Goal: Task Accomplishment & Management: Complete application form

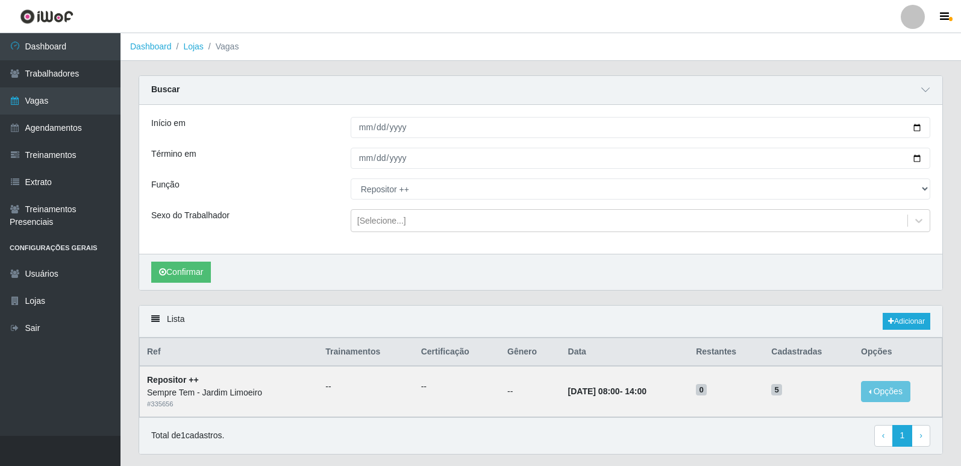
select select "86"
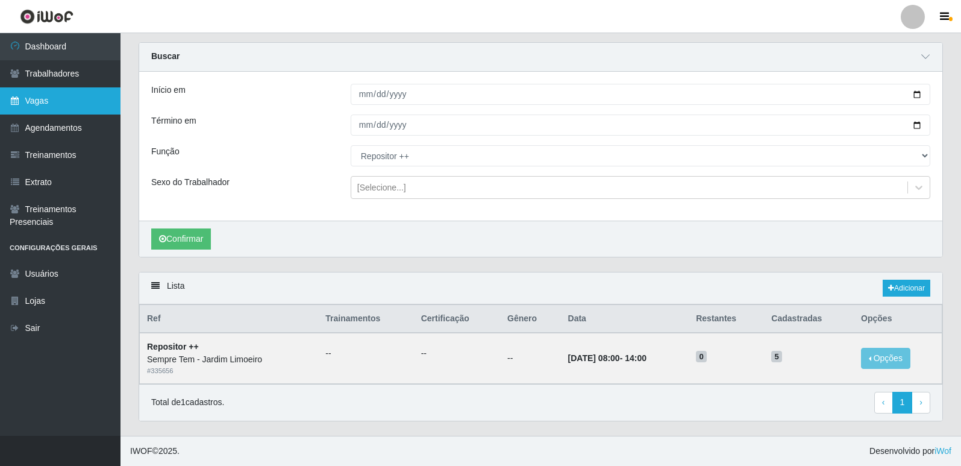
click at [49, 93] on link "Vagas" at bounding box center [60, 100] width 121 height 27
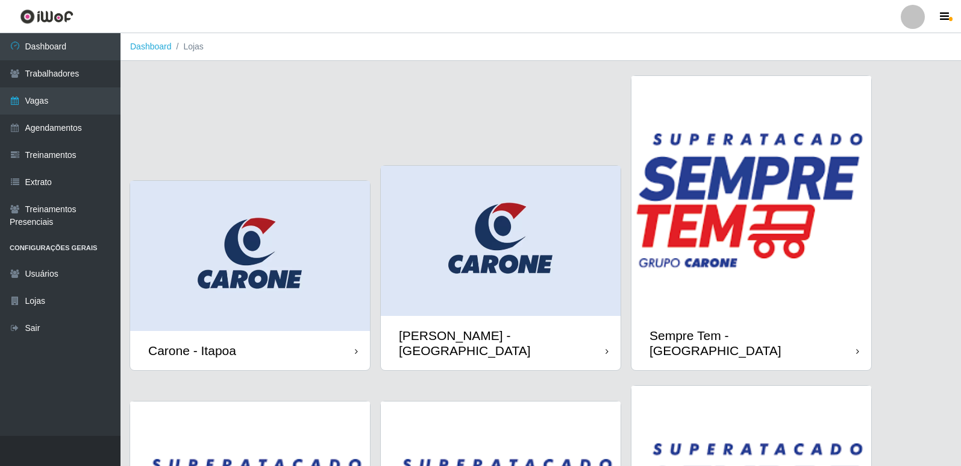
scroll to position [229, 0]
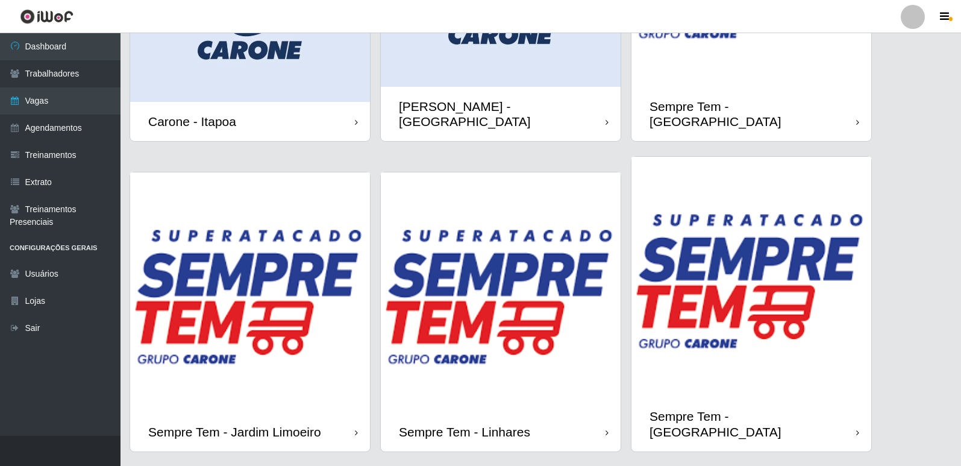
click at [469, 354] on img at bounding box center [501, 292] width 240 height 240
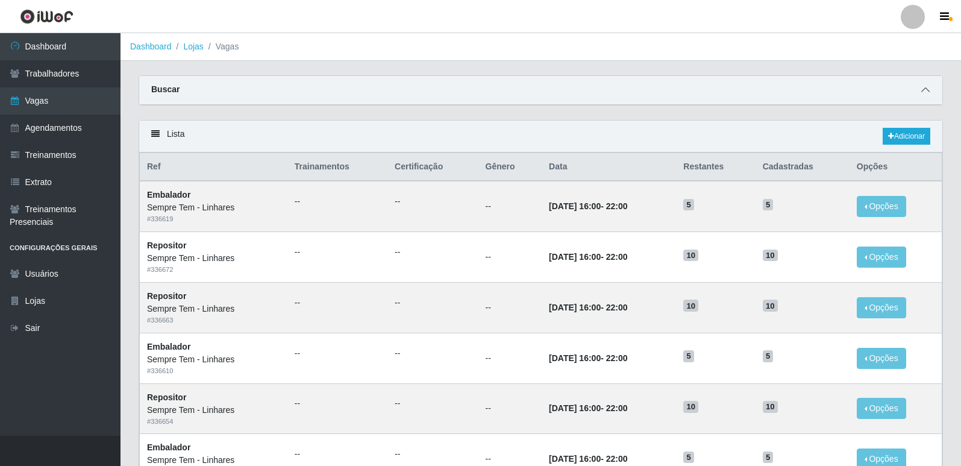
click at [929, 90] on span at bounding box center [926, 90] width 14 height 14
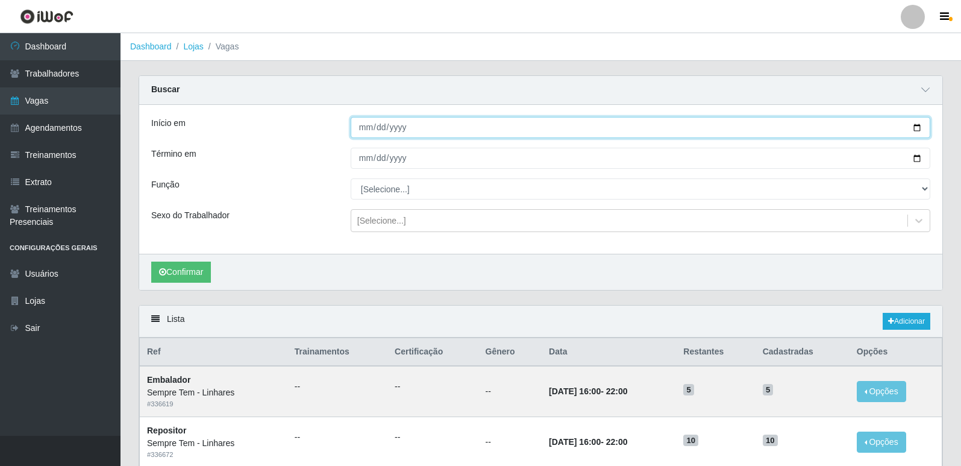
click at [916, 129] on input "Início em" at bounding box center [641, 127] width 580 height 21
type input "[DATE]"
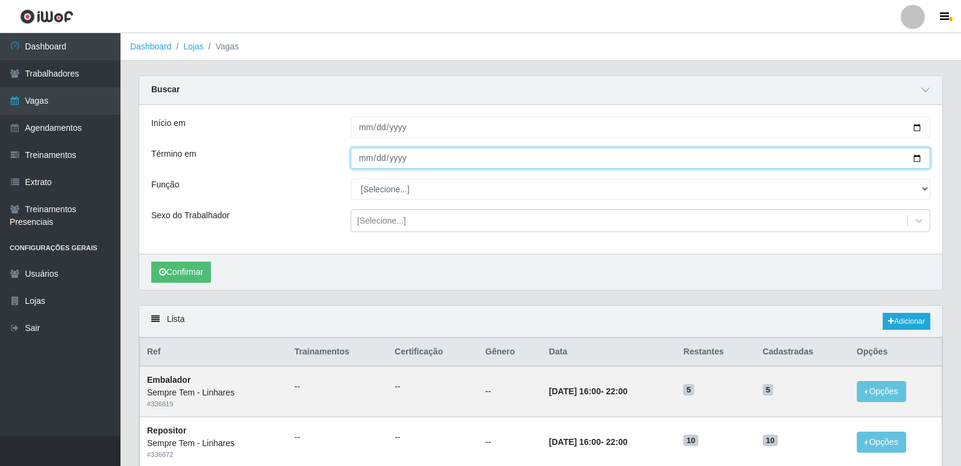
click at [917, 160] on input "Término em" at bounding box center [641, 158] width 580 height 21
type input "[DATE]"
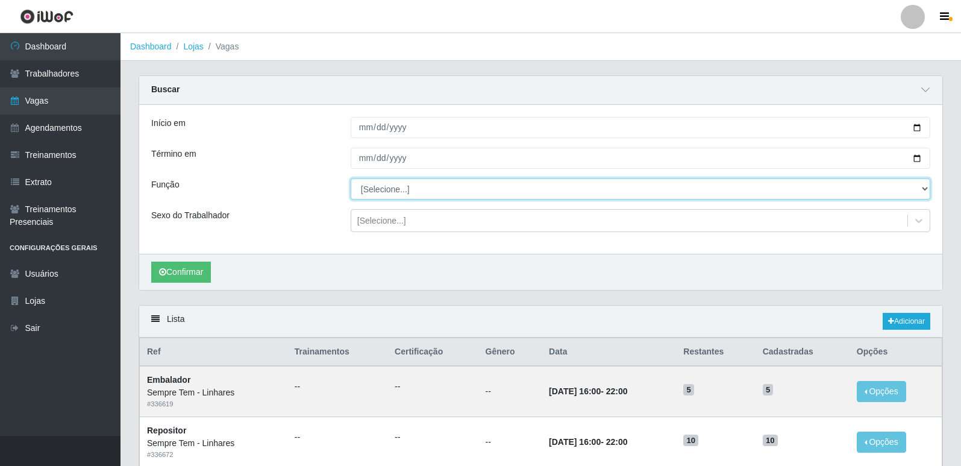
drag, startPoint x: 380, startPoint y: 184, endPoint x: 386, endPoint y: 190, distance: 8.1
click at [380, 184] on select "[Selecione...] Embalador Embalador + Embalador ++ Repositor Repositor + Reposit…" at bounding box center [641, 188] width 580 height 21
select select "1"
click at [351, 179] on select "[Selecione...] Embalador Embalador + Embalador ++ Repositor Repositor + Reposit…" at bounding box center [641, 188] width 580 height 21
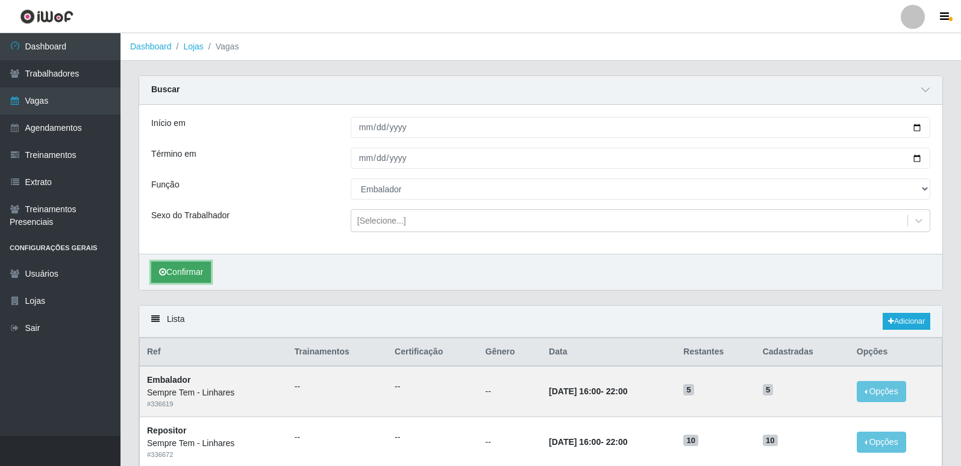
click at [204, 277] on button "Confirmar" at bounding box center [181, 272] width 60 height 21
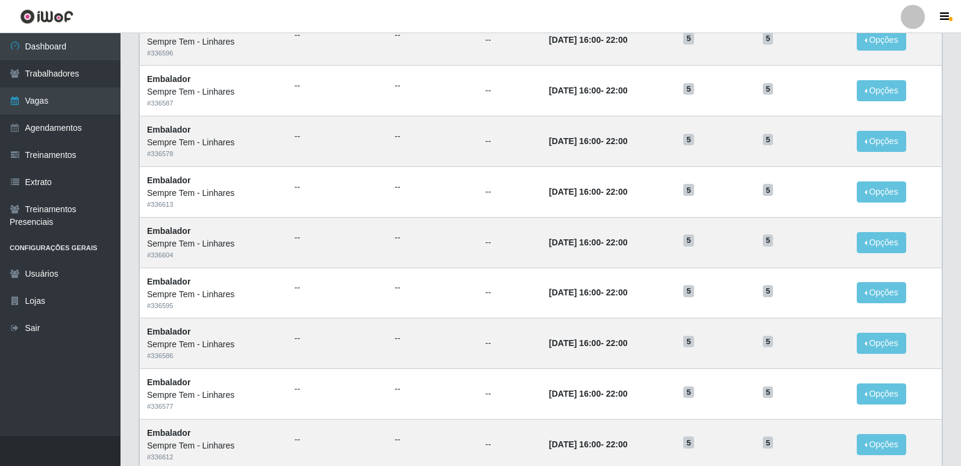
scroll to position [741, 0]
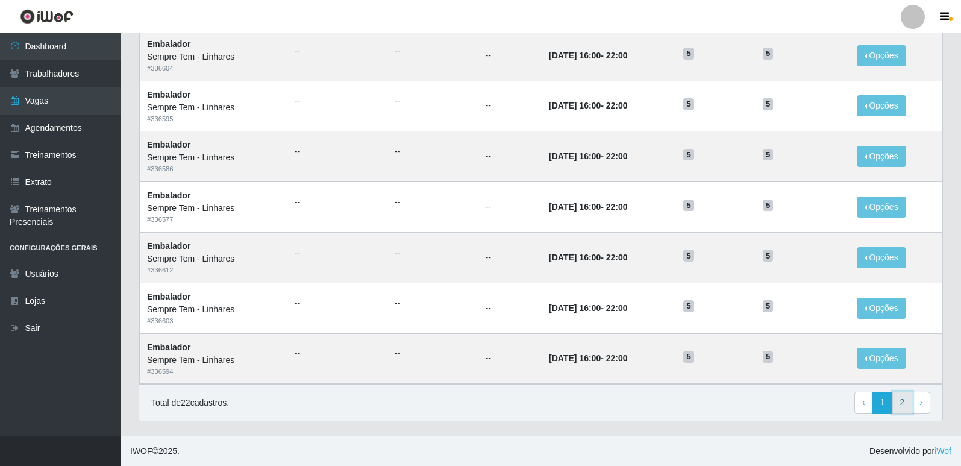
click at [907, 408] on link "2" at bounding box center [903, 403] width 20 height 22
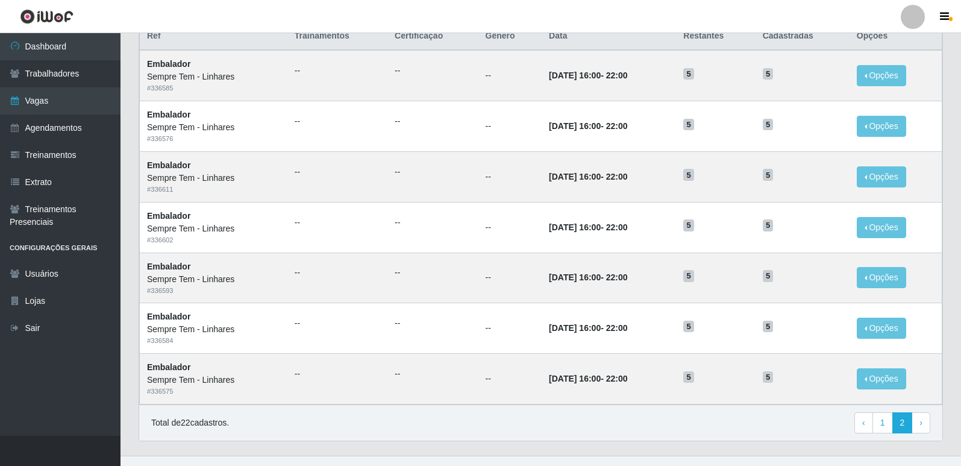
scroll to position [151, 0]
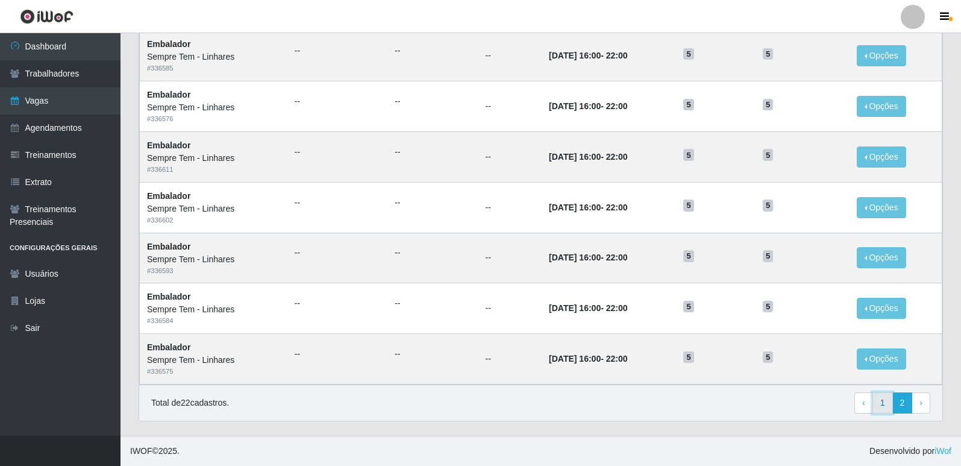
click at [884, 403] on link "1" at bounding box center [883, 403] width 20 height 22
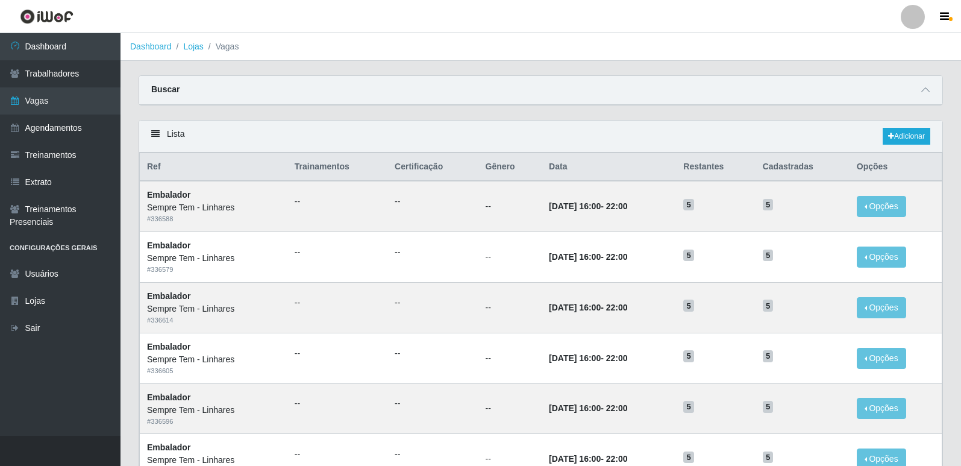
drag, startPoint x: 589, startPoint y: 96, endPoint x: 610, endPoint y: 97, distance: 21.1
click at [589, 96] on div "Buscar" at bounding box center [540, 90] width 803 height 29
click at [929, 94] on icon at bounding box center [926, 90] width 8 height 8
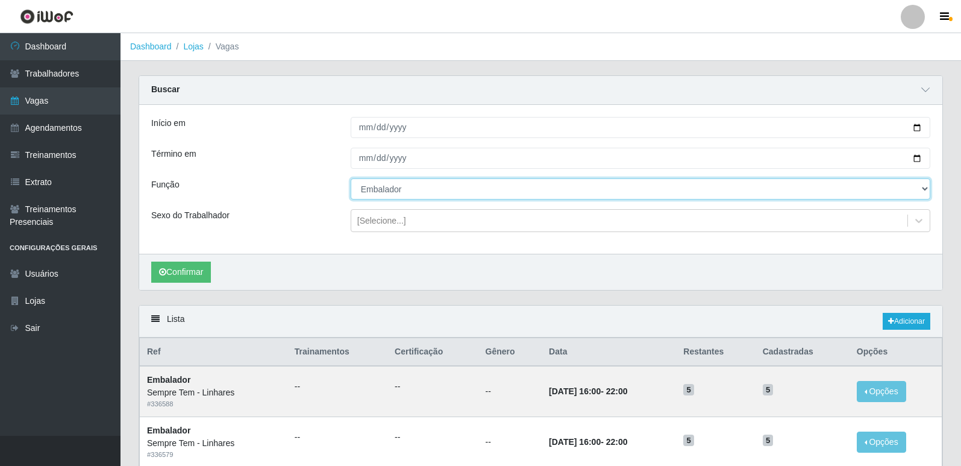
click at [396, 191] on select "[Selecione...] Embalador Embalador + Embalador ++ Repositor Repositor + Reposit…" at bounding box center [641, 188] width 580 height 21
click at [351, 179] on select "[Selecione...] Embalador Embalador + Embalador ++ Repositor Repositor + Reposit…" at bounding box center [641, 188] width 580 height 21
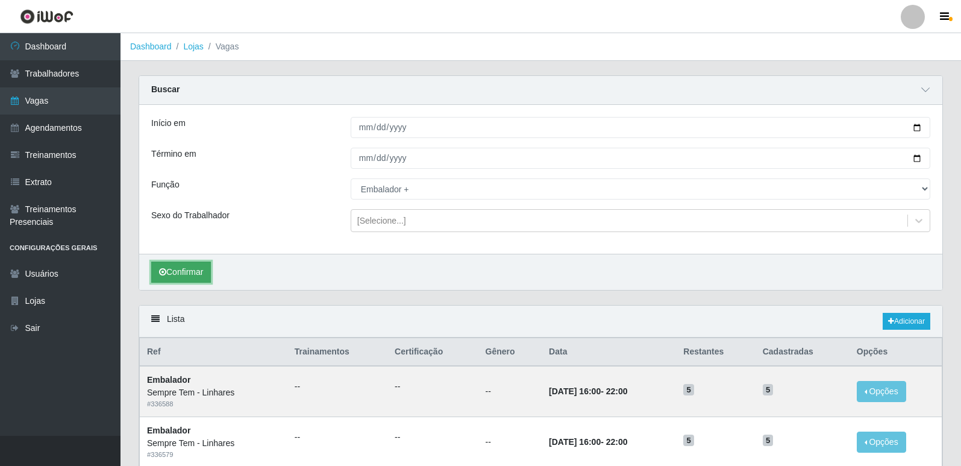
click at [189, 279] on button "Confirmar" at bounding box center [181, 272] width 60 height 21
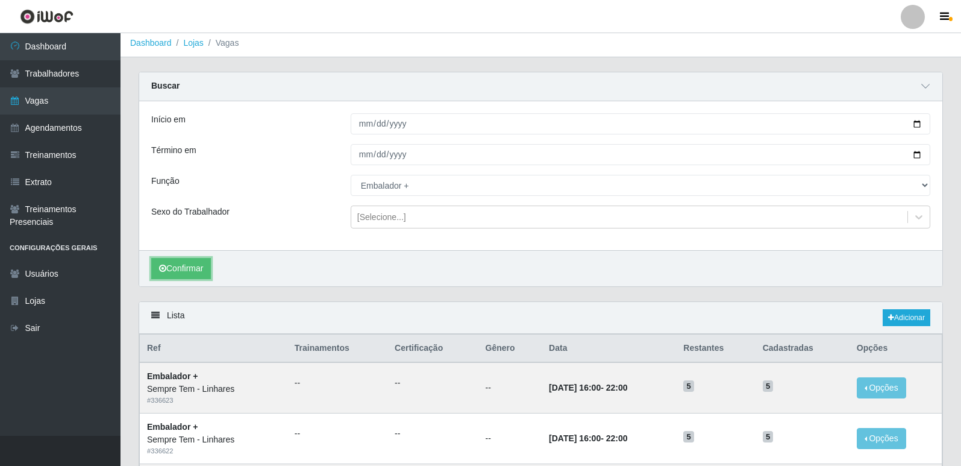
scroll to position [185, 0]
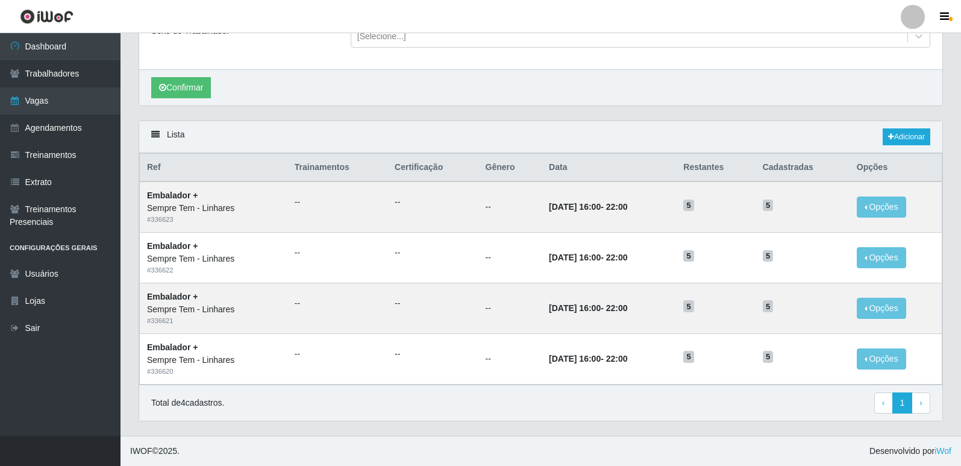
click at [642, 435] on div "Lista Adicionar Ref Trainamentos Certificação Gênero Data Restantes Cadastradas…" at bounding box center [541, 278] width 823 height 315
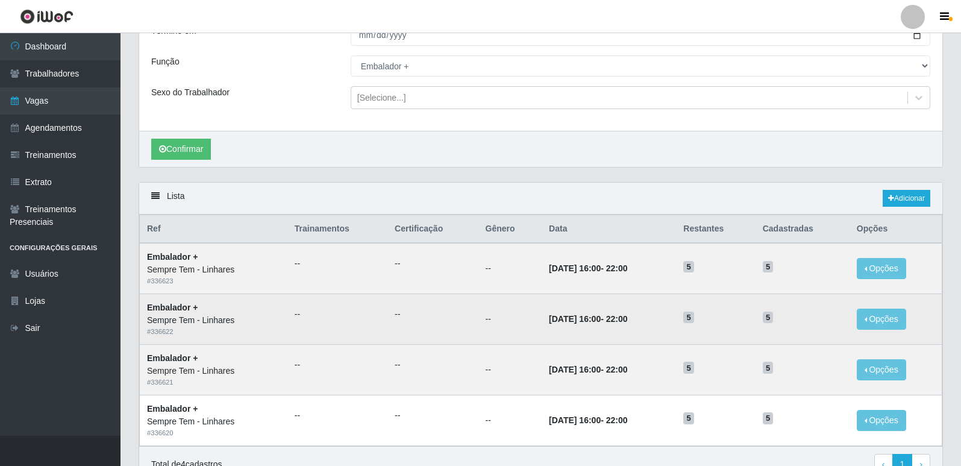
scroll to position [0, 0]
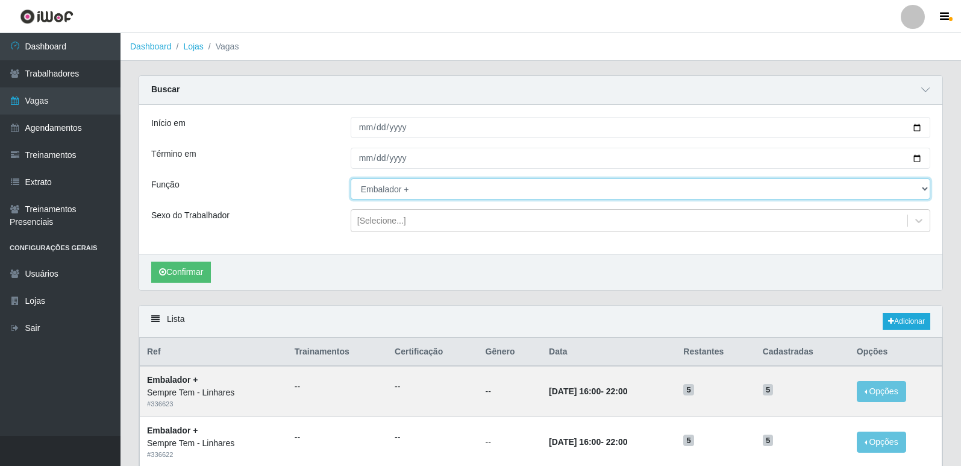
drag, startPoint x: 457, startPoint y: 186, endPoint x: 443, endPoint y: 197, distance: 17.6
click at [456, 187] on select "[Selecione...] Embalador Embalador + Embalador ++ Repositor Repositor + Reposit…" at bounding box center [641, 188] width 580 height 21
click at [351, 179] on select "[Selecione...] Embalador Embalador + Embalador ++ Repositor Repositor + Reposit…" at bounding box center [641, 188] width 580 height 21
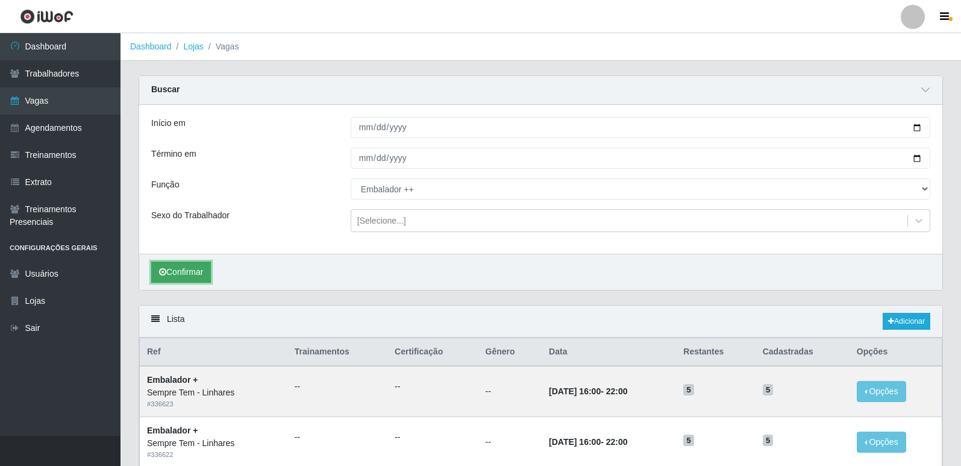
click at [187, 277] on button "Confirmar" at bounding box center [181, 272] width 60 height 21
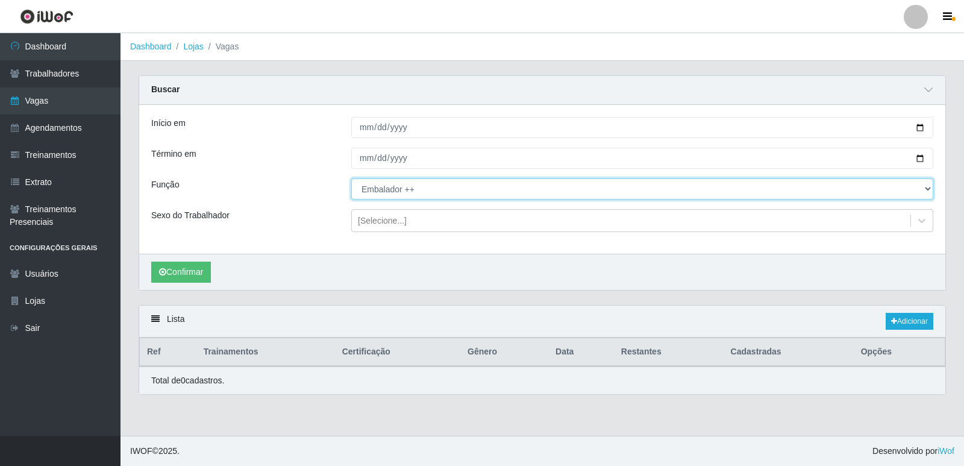
click at [444, 195] on select "[Selecione...] Embalador Embalador + Embalador ++ Repositor Repositor + Reposit…" at bounding box center [642, 188] width 582 height 21
select select "24"
click at [351, 179] on select "[Selecione...] Embalador Embalador + Embalador ++ Repositor Repositor + Reposit…" at bounding box center [642, 188] width 582 height 21
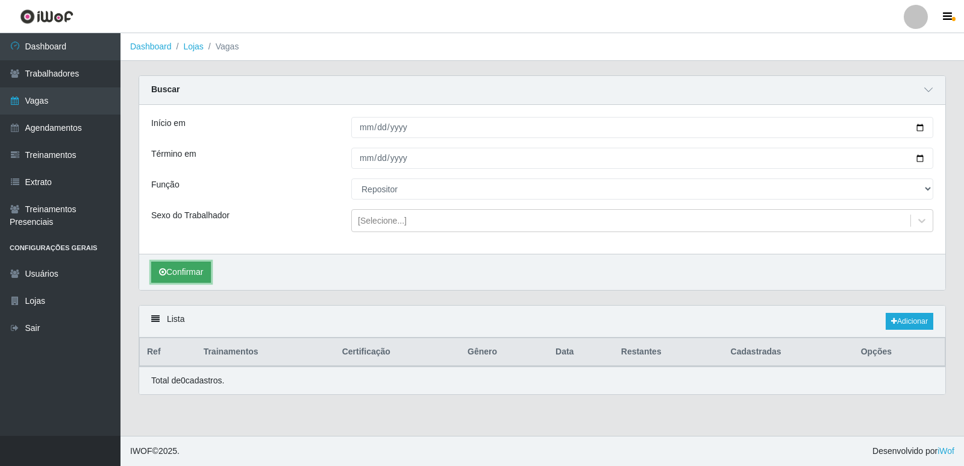
click at [210, 274] on button "Confirmar" at bounding box center [181, 272] width 60 height 21
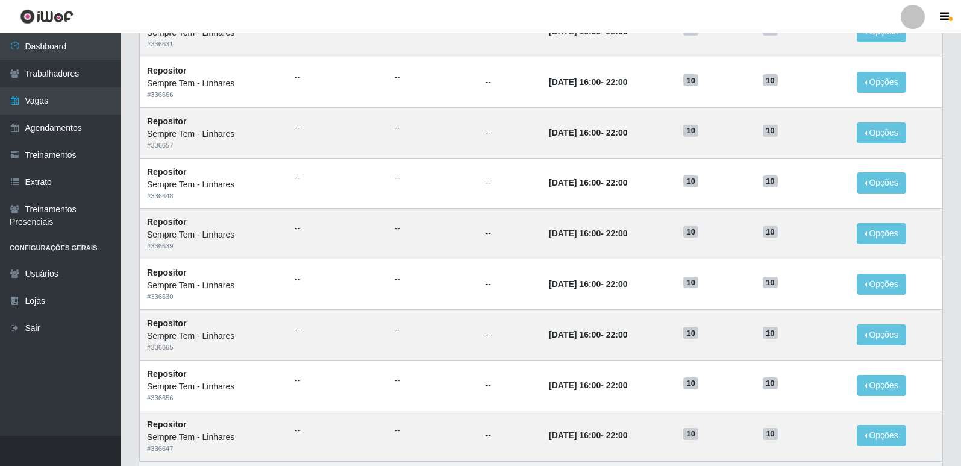
scroll to position [741, 0]
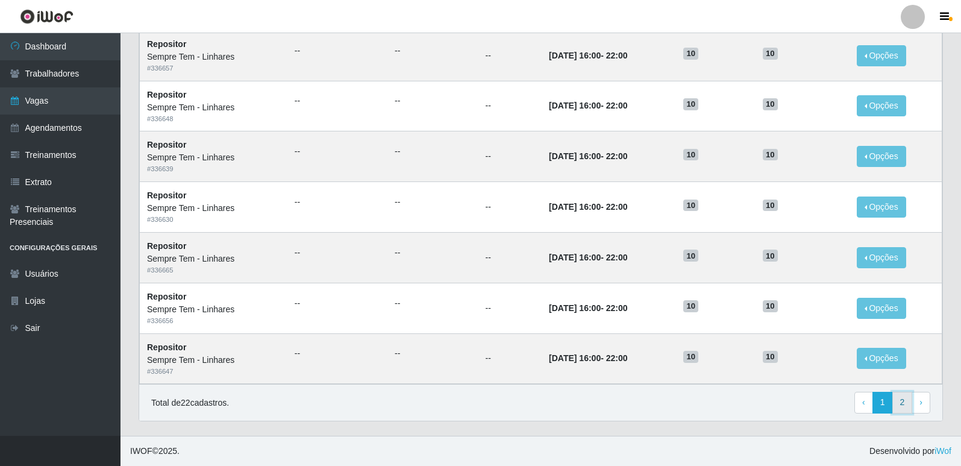
click at [903, 406] on link "2" at bounding box center [903, 403] width 20 height 22
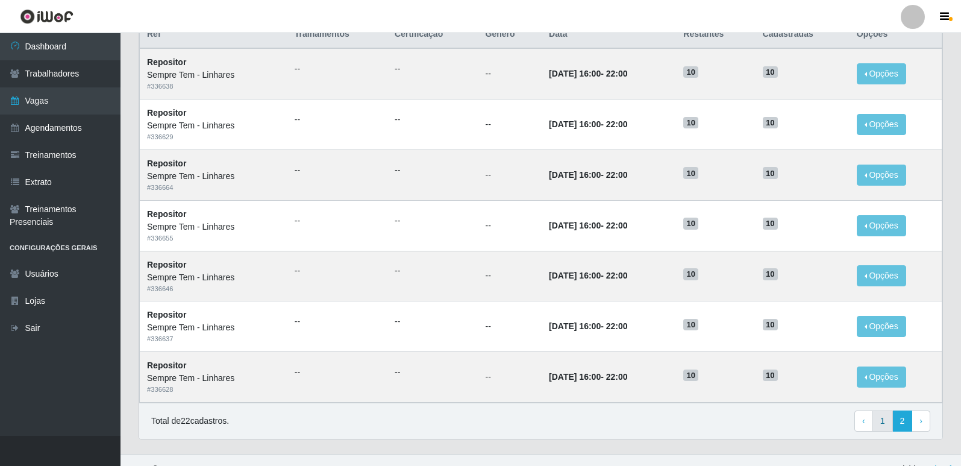
scroll to position [151, 0]
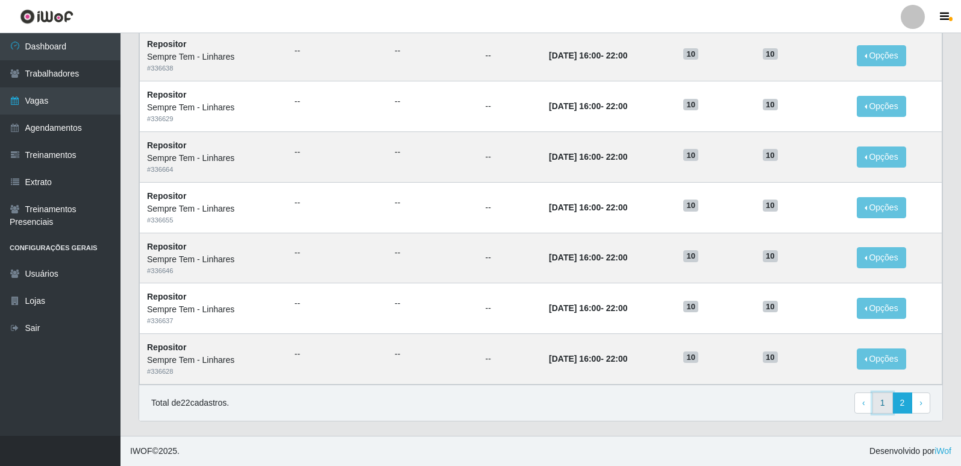
click at [882, 404] on link "1" at bounding box center [883, 403] width 20 height 22
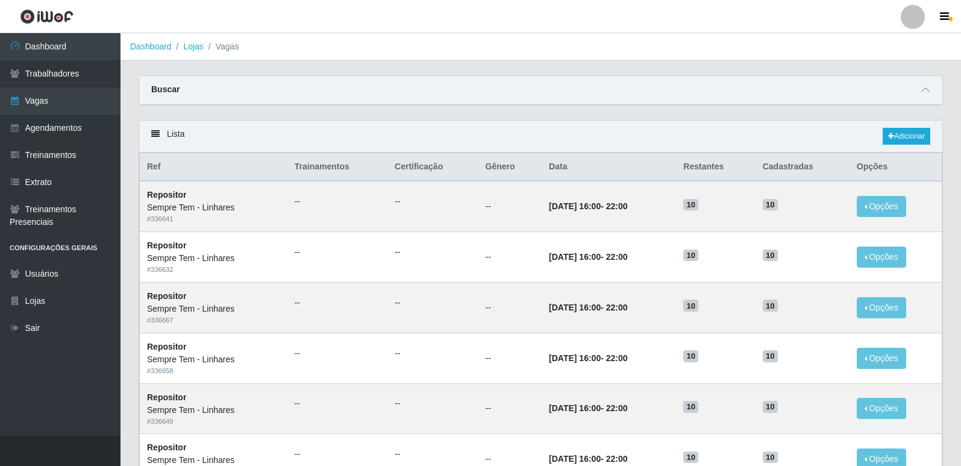
click at [925, 89] on icon at bounding box center [926, 90] width 8 height 8
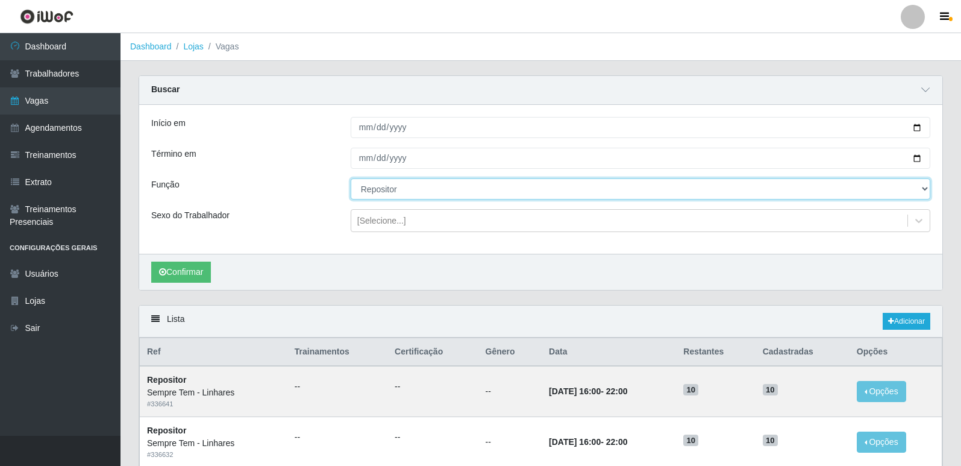
click at [432, 186] on select "[Selecione...] Embalador Embalador + Embalador ++ Repositor Repositor + Reposit…" at bounding box center [641, 188] width 580 height 21
click at [351, 179] on select "[Selecione...] Embalador Embalador + Embalador ++ Repositor Repositor + Reposit…" at bounding box center [641, 188] width 580 height 21
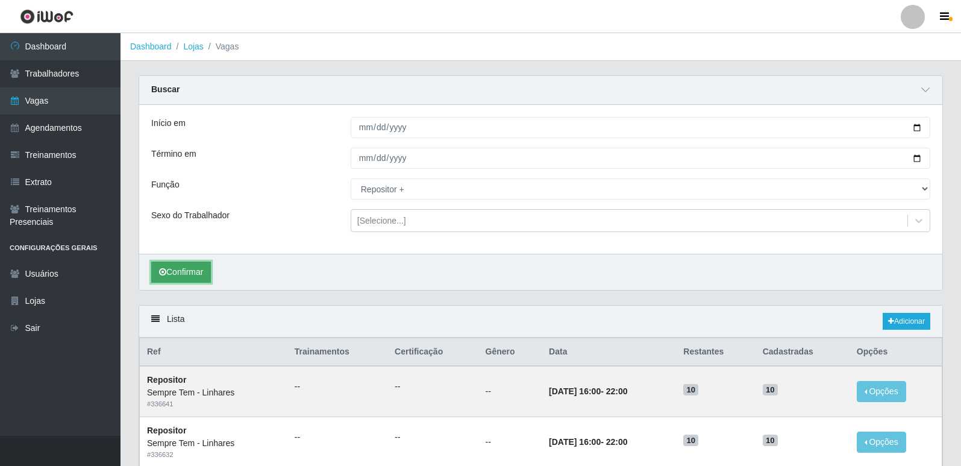
click at [196, 272] on button "Confirmar" at bounding box center [181, 272] width 60 height 21
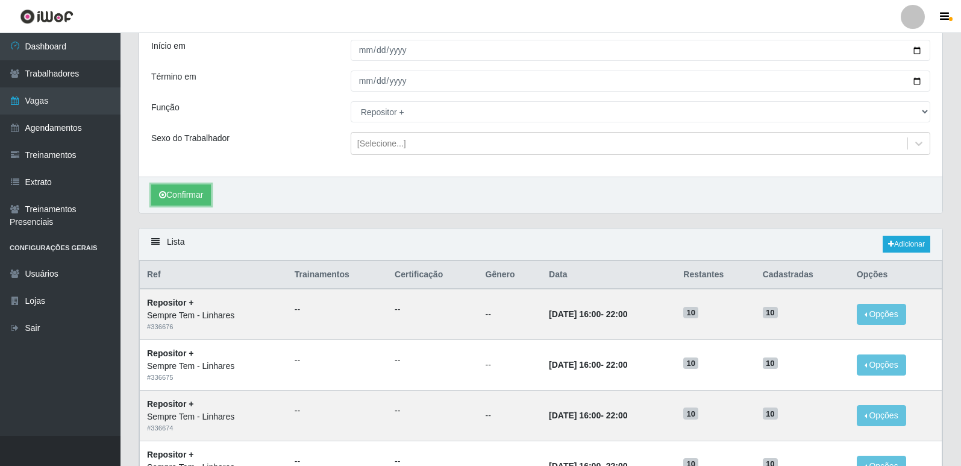
scroll to position [185, 0]
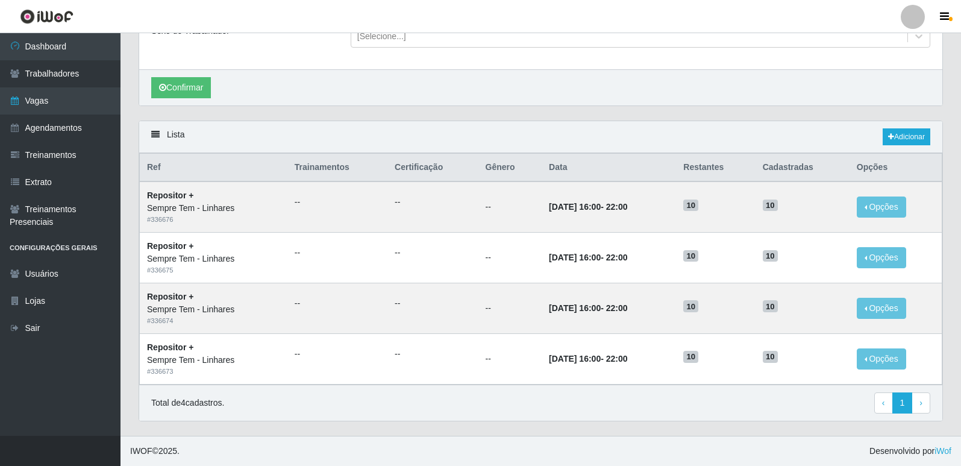
click at [665, 437] on footer "IWOF © 2025 . Desenvolvido por iWof" at bounding box center [541, 451] width 841 height 30
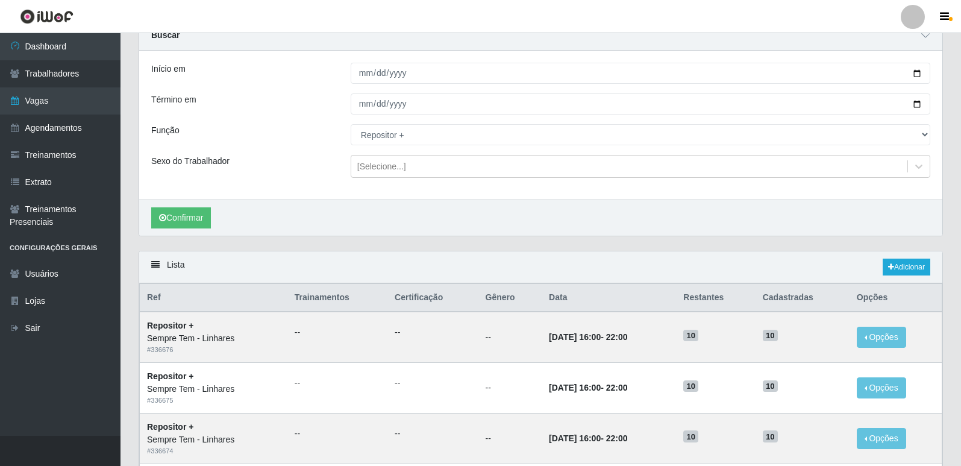
scroll to position [0, 0]
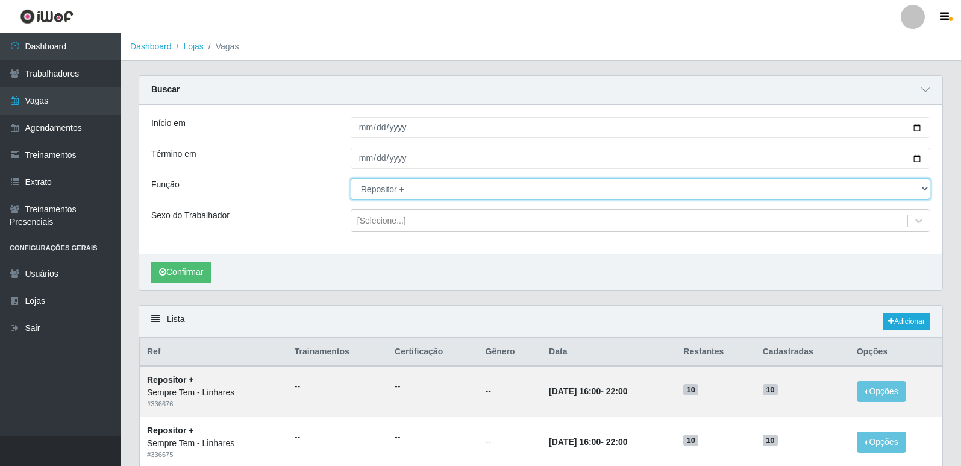
click at [429, 192] on select "[Selecione...] Embalador Embalador + Embalador ++ Repositor Repositor + Reposit…" at bounding box center [641, 188] width 580 height 21
select select "86"
click at [351, 179] on select "[Selecione...] Embalador Embalador + Embalador ++ Repositor Repositor + Reposit…" at bounding box center [641, 188] width 580 height 21
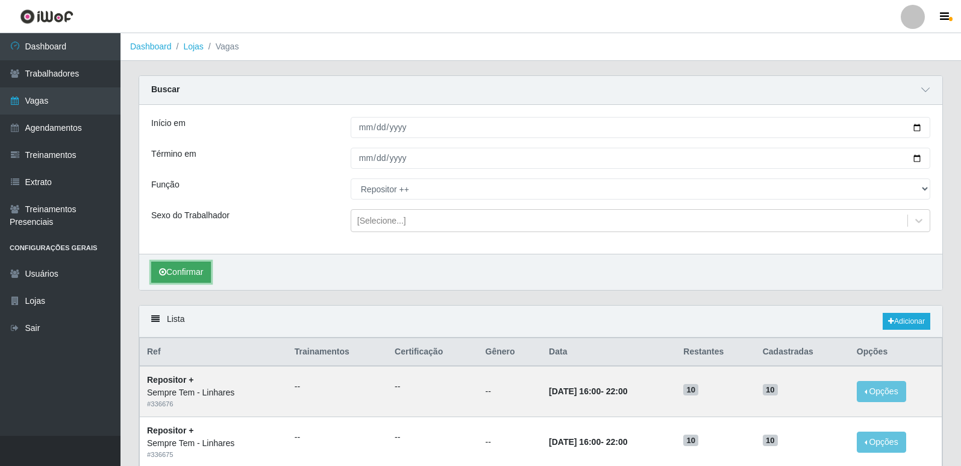
click at [187, 273] on button "Confirmar" at bounding box center [181, 272] width 60 height 21
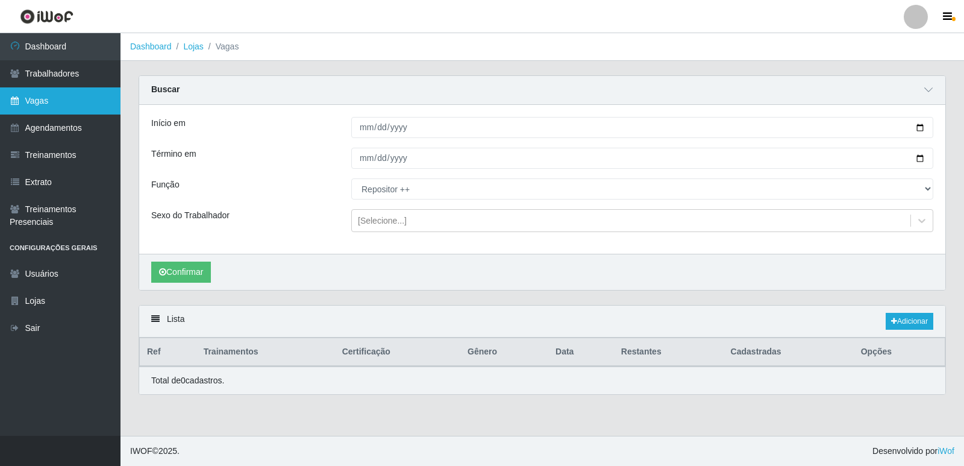
click at [46, 96] on link "Vagas" at bounding box center [60, 100] width 121 height 27
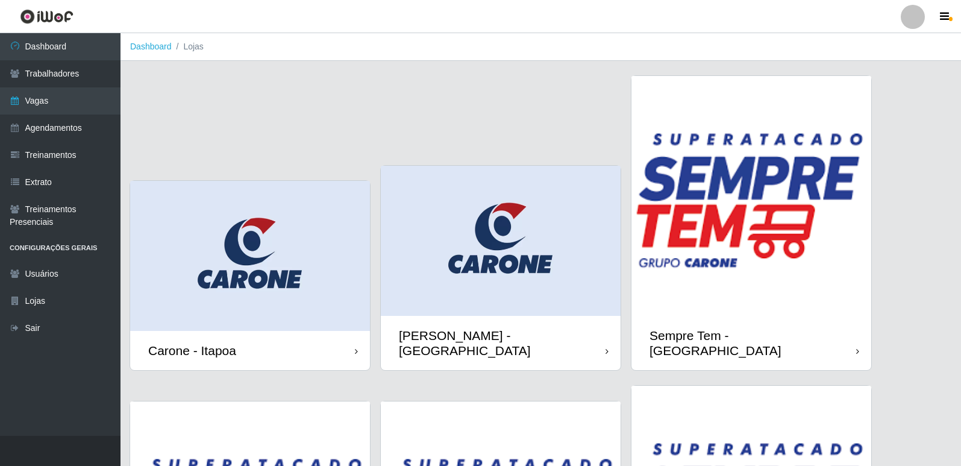
click at [747, 198] on img at bounding box center [752, 196] width 240 height 240
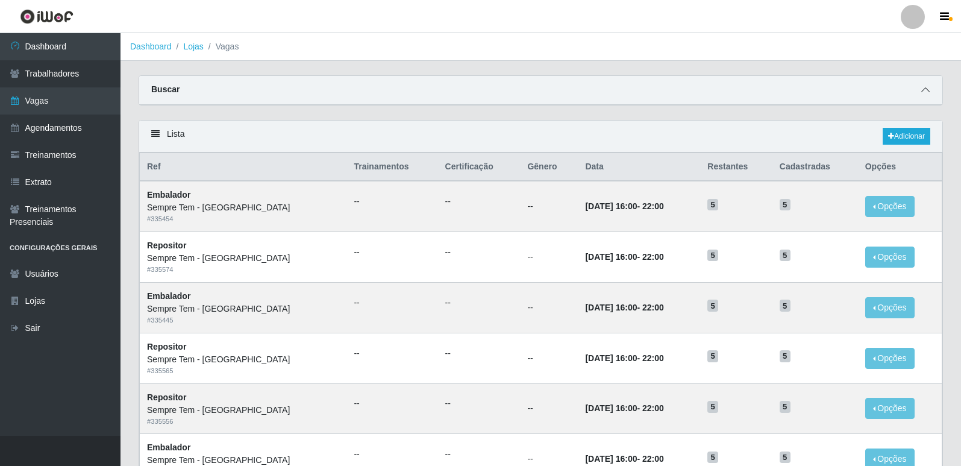
click at [923, 93] on icon at bounding box center [926, 90] width 8 height 8
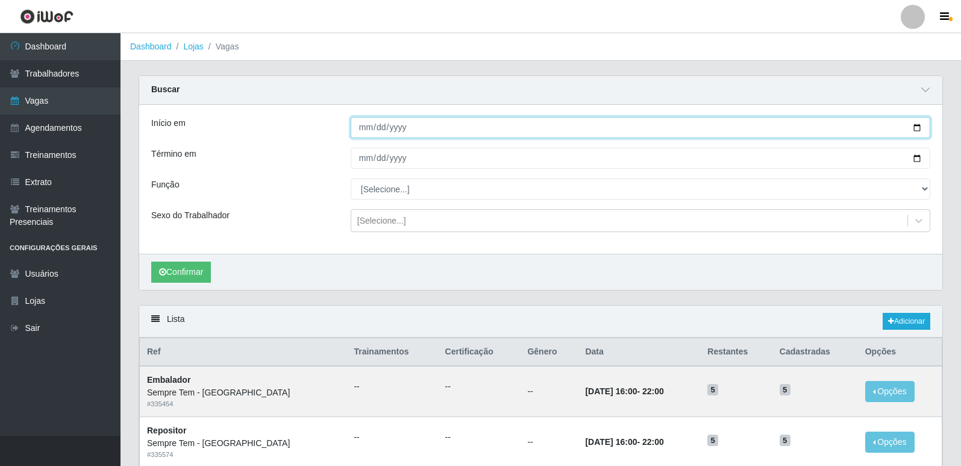
click at [916, 126] on input "Início em" at bounding box center [641, 127] width 580 height 21
type input "[DATE]"
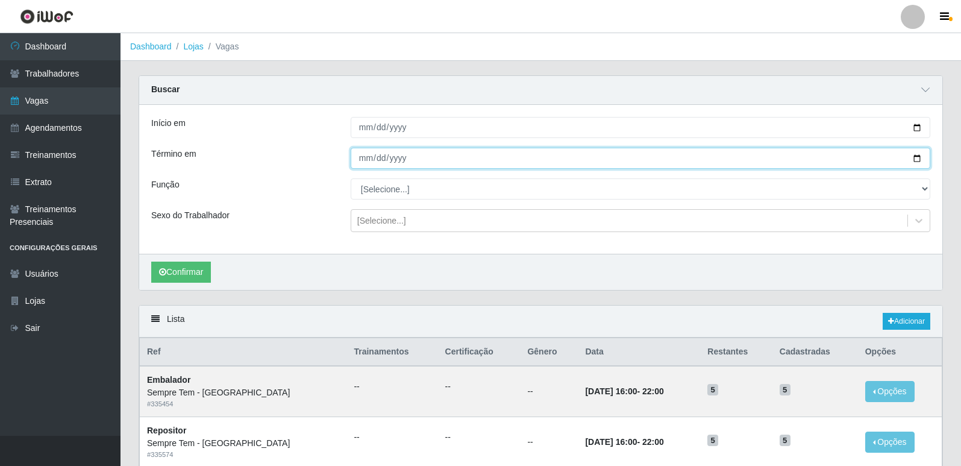
click at [920, 158] on input "Término em" at bounding box center [641, 158] width 580 height 21
type input "[DATE]"
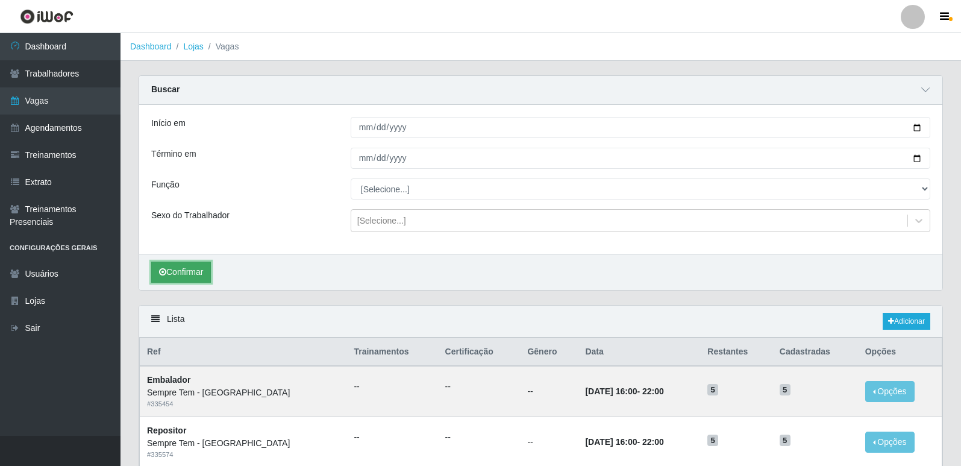
click at [194, 269] on button "Confirmar" at bounding box center [181, 272] width 60 height 21
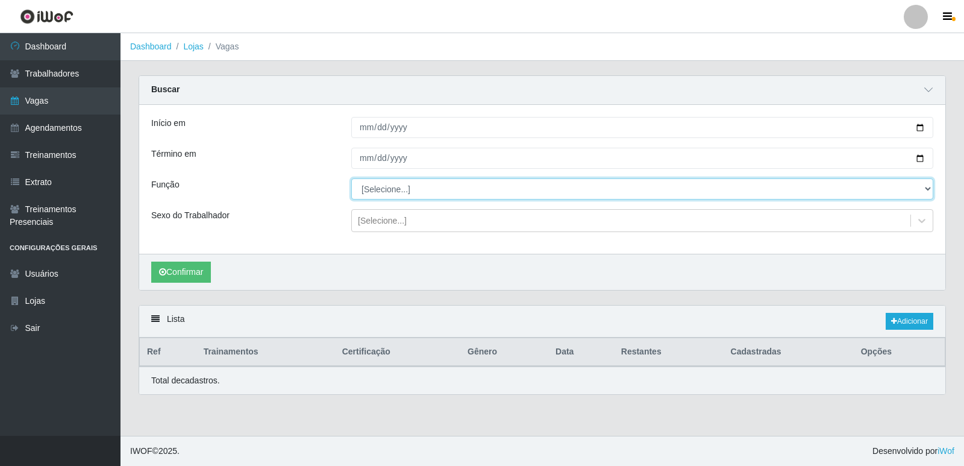
click at [412, 192] on select "[Selecione...] Embalador Embalador + Embalador ++ Repositor Repositor + Reposit…" at bounding box center [642, 188] width 582 height 21
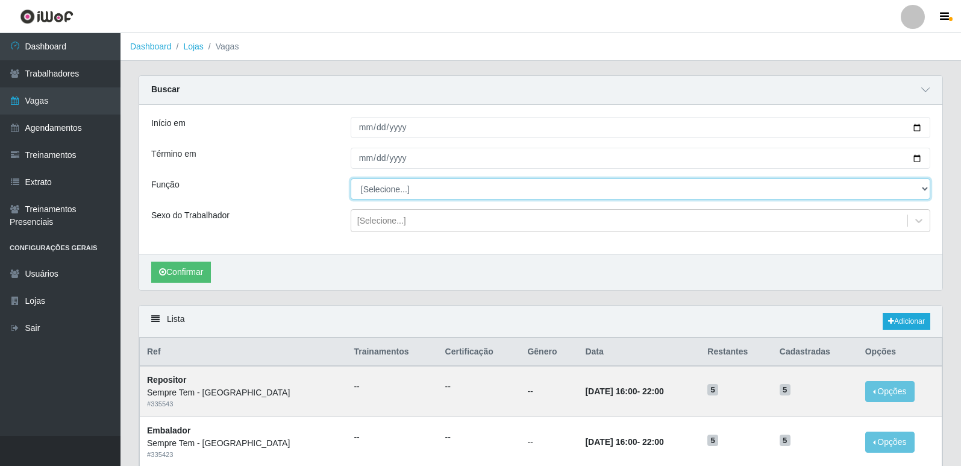
select select "1"
click at [351, 179] on select "[Selecione...] Embalador Embalador + Embalador ++ Repositor Repositor + Reposit…" at bounding box center [641, 188] width 580 height 21
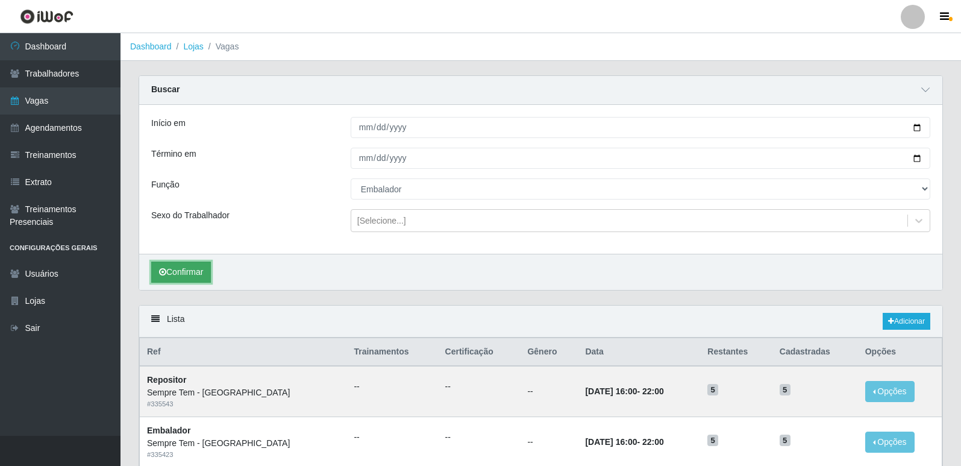
click at [197, 271] on button "Confirmar" at bounding box center [181, 272] width 60 height 21
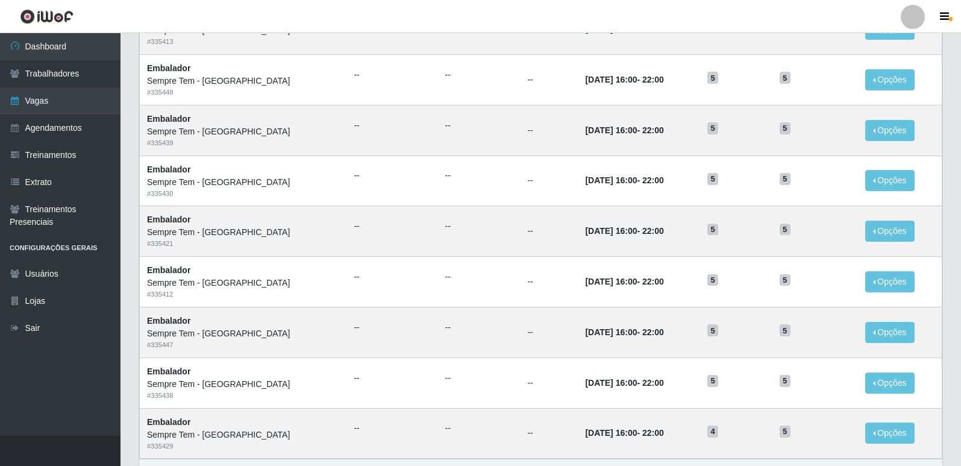
scroll to position [741, 0]
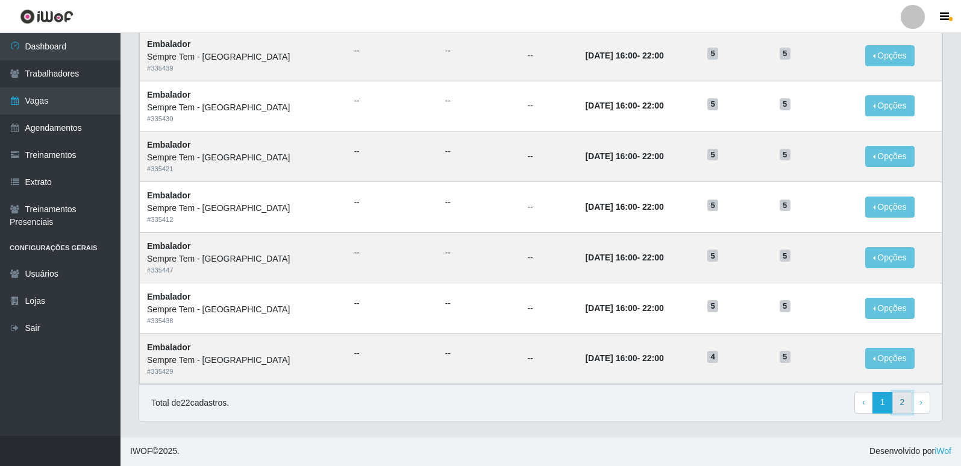
click at [906, 397] on link "2" at bounding box center [903, 403] width 20 height 22
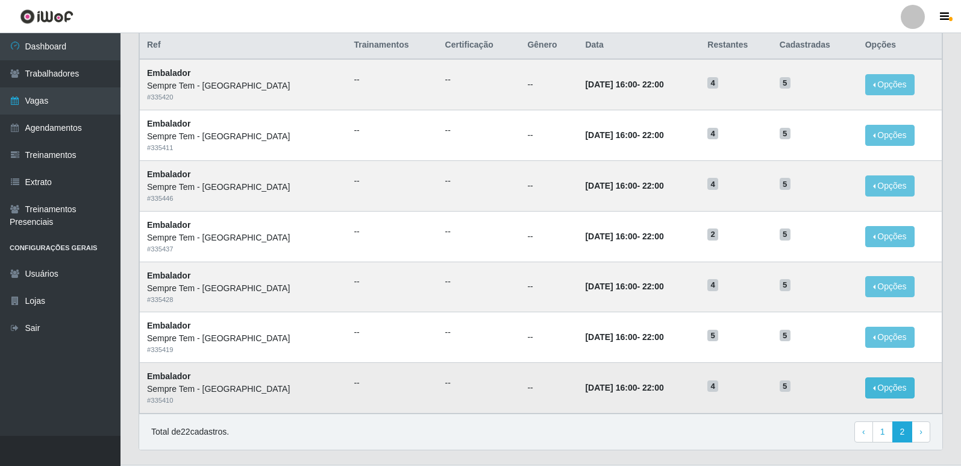
scroll to position [151, 0]
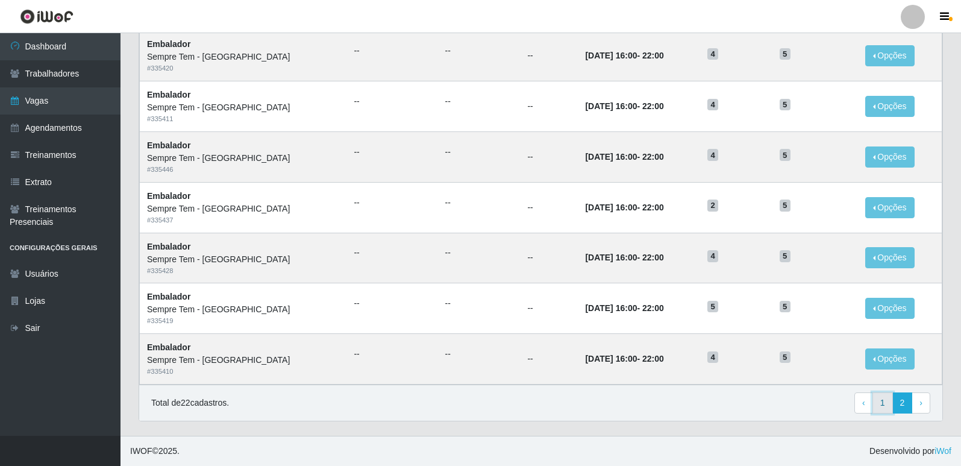
click at [885, 406] on link "1" at bounding box center [883, 403] width 20 height 22
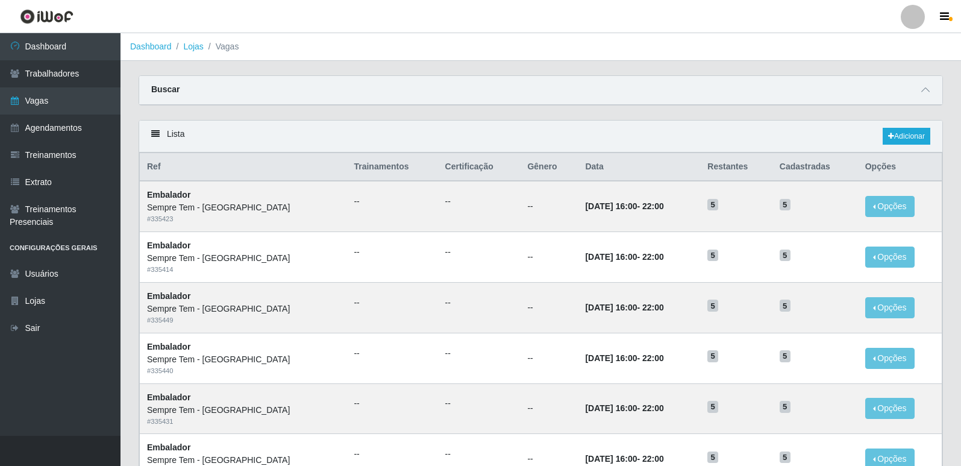
click at [372, 101] on div "Buscar" at bounding box center [540, 90] width 803 height 29
click at [917, 94] on div "Buscar" at bounding box center [540, 90] width 803 height 29
click at [922, 90] on icon at bounding box center [926, 90] width 8 height 8
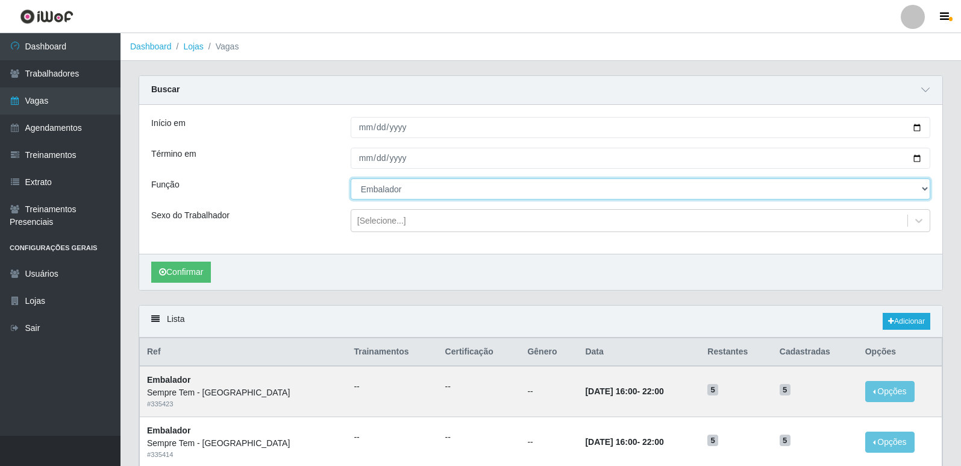
drag, startPoint x: 388, startPoint y: 189, endPoint x: 385, endPoint y: 198, distance: 9.4
click at [388, 189] on select "[Selecione...] Embalador Embalador + Embalador ++ Repositor Repositor + Reposit…" at bounding box center [641, 188] width 580 height 21
click at [351, 179] on select "[Selecione...] Embalador Embalador + Embalador ++ Repositor Repositor + Reposit…" at bounding box center [641, 188] width 580 height 21
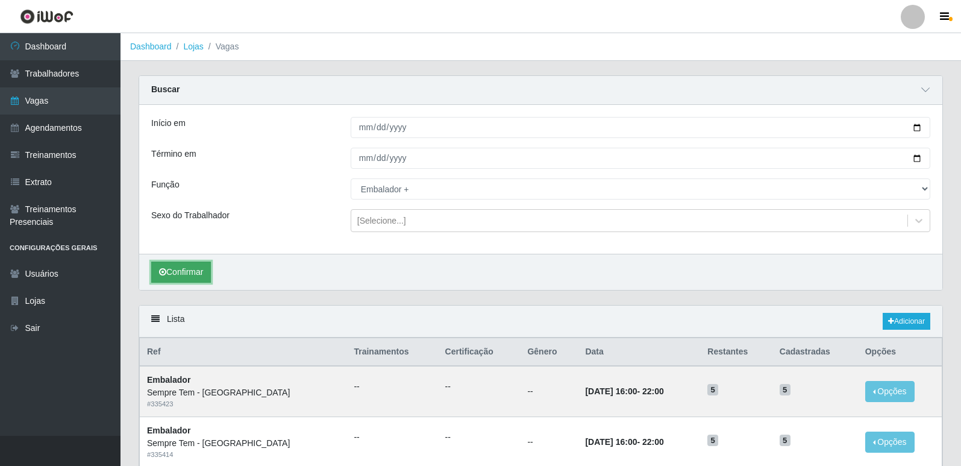
click at [193, 271] on button "Confirmar" at bounding box center [181, 272] width 60 height 21
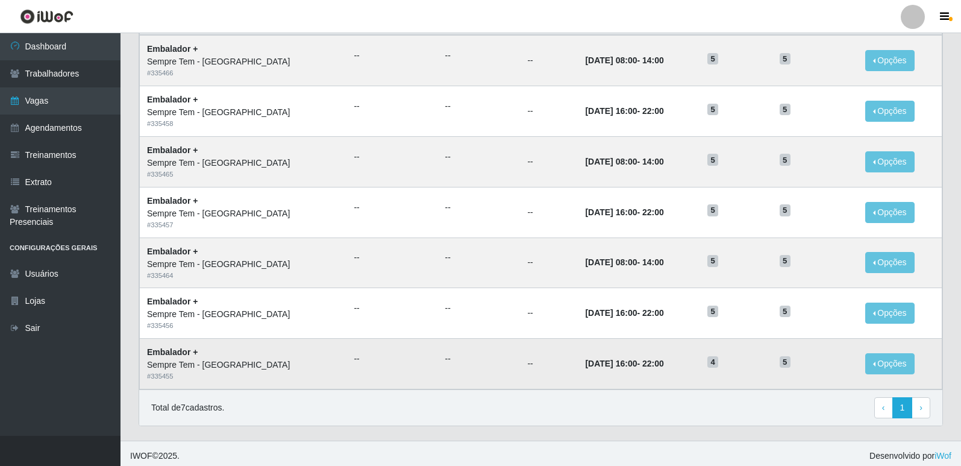
scroll to position [336, 0]
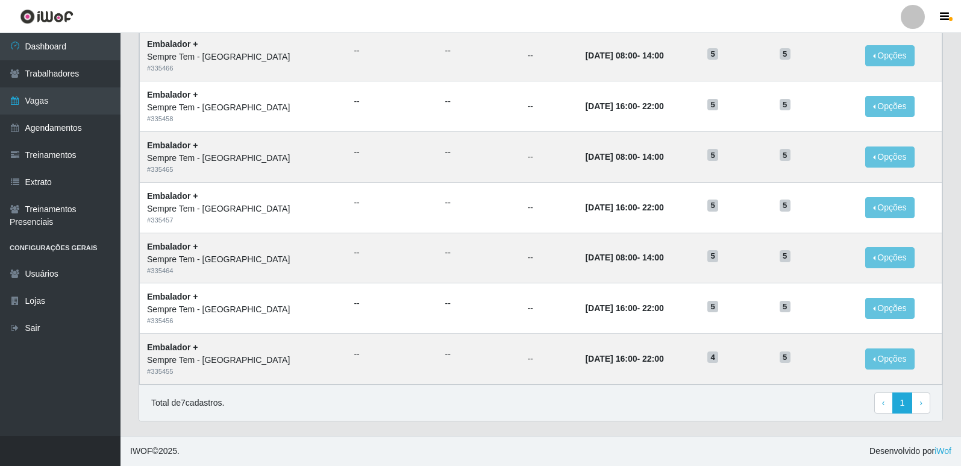
click at [637, 416] on div "Total de 7 cadastros. ‹ Previous 1 › Next" at bounding box center [540, 403] width 803 height 37
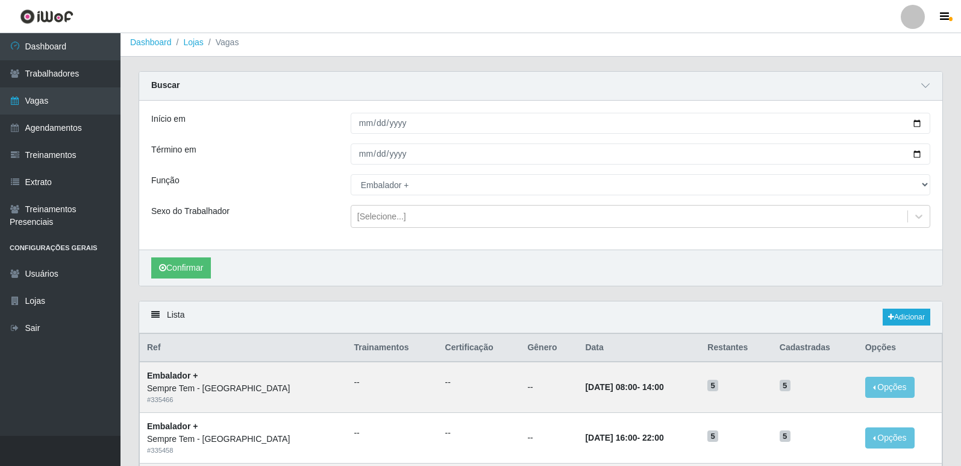
scroll to position [0, 0]
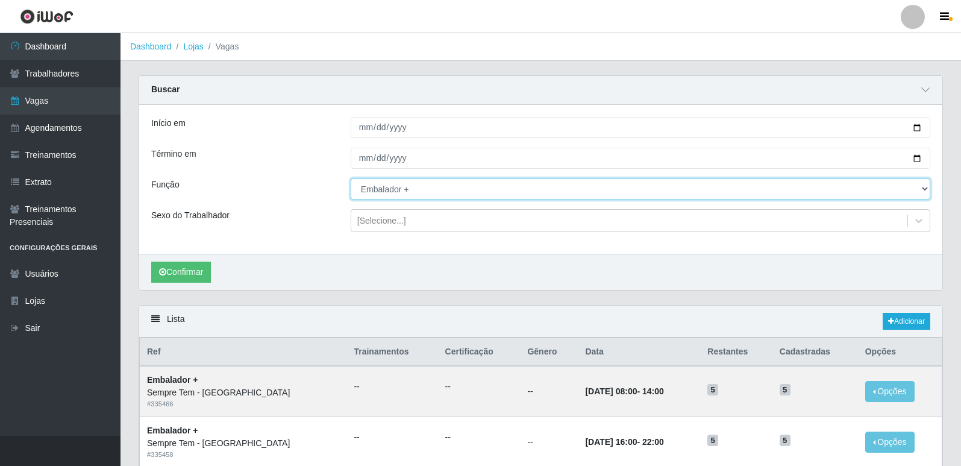
click at [541, 186] on select "[Selecione...] Embalador Embalador + Embalador ++ Repositor Repositor + Reposit…" at bounding box center [641, 188] width 580 height 21
click at [351, 179] on select "[Selecione...] Embalador Embalador + Embalador ++ Repositor Repositor + Reposit…" at bounding box center [641, 188] width 580 height 21
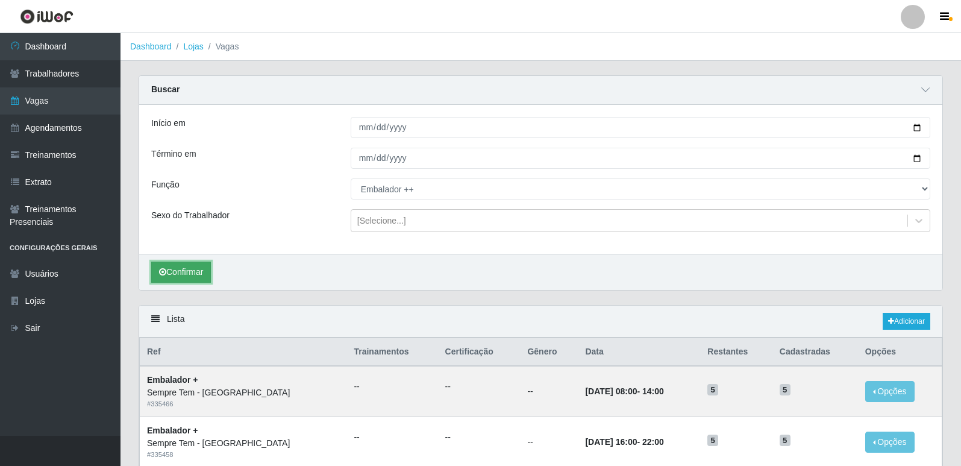
click at [206, 266] on button "Confirmar" at bounding box center [181, 272] width 60 height 21
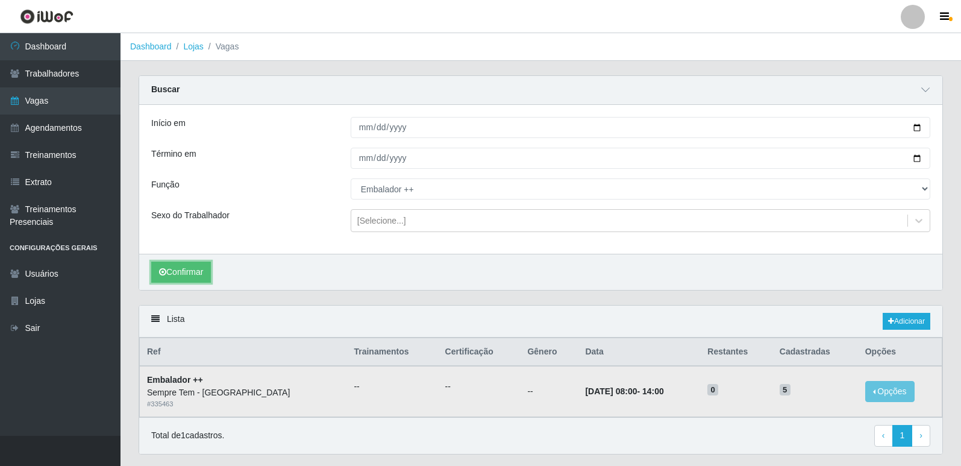
scroll to position [34, 0]
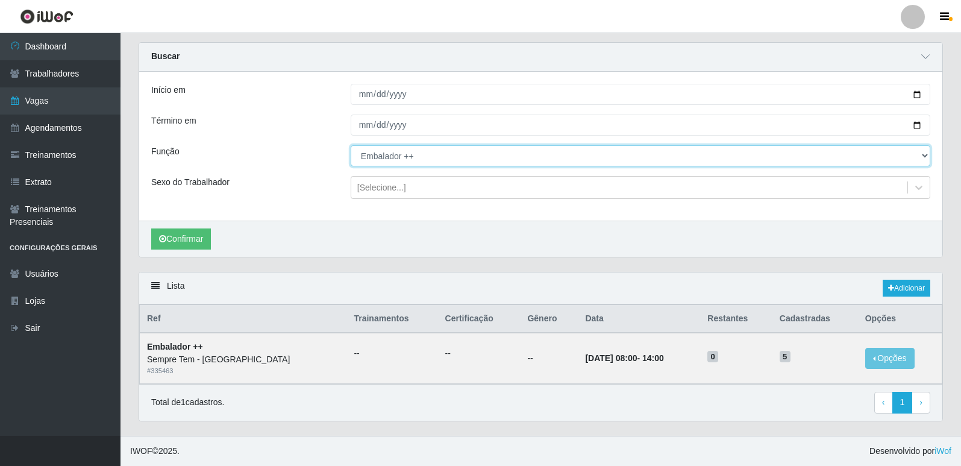
click at [416, 156] on select "[Selecione...] Embalador Embalador + Embalador ++ Repositor Repositor + Reposit…" at bounding box center [641, 155] width 580 height 21
select select "24"
click at [351, 145] on select "[Selecione...] Embalador Embalador + Embalador ++ Repositor Repositor + Reposit…" at bounding box center [641, 155] width 580 height 21
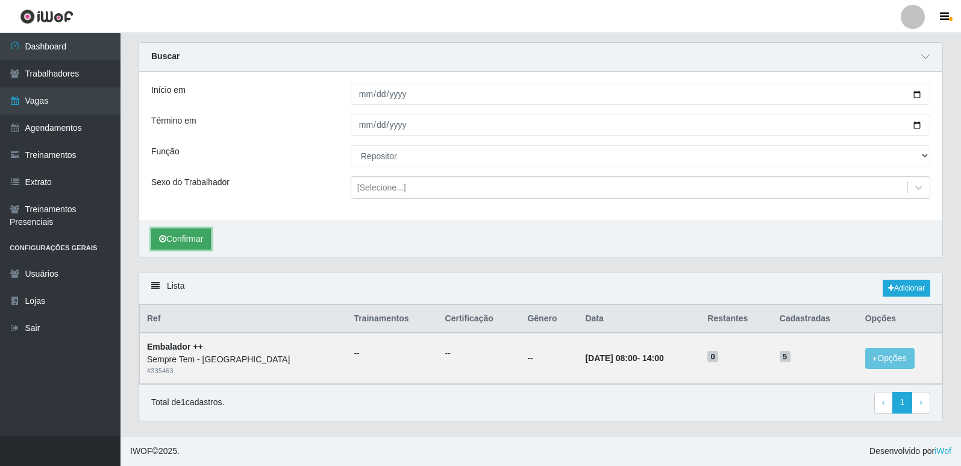
click at [180, 239] on button "Confirmar" at bounding box center [181, 238] width 60 height 21
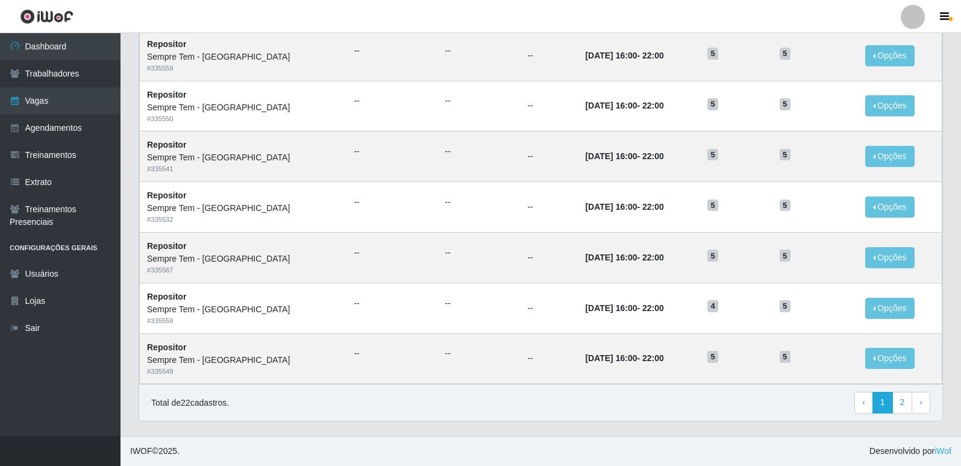
scroll to position [741, 0]
drag, startPoint x: 896, startPoint y: 405, endPoint x: 875, endPoint y: 412, distance: 22.9
click at [896, 404] on link "2" at bounding box center [903, 403] width 20 height 22
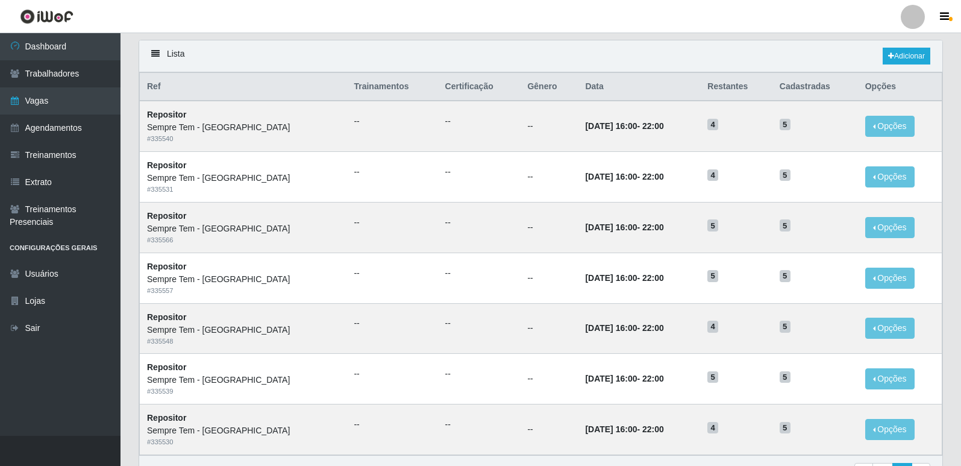
scroll to position [151, 0]
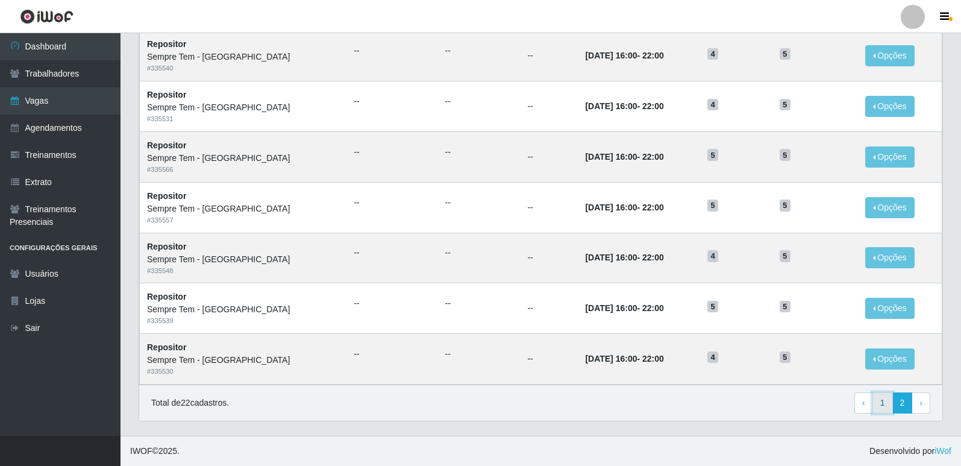
click at [887, 404] on link "1" at bounding box center [883, 403] width 20 height 22
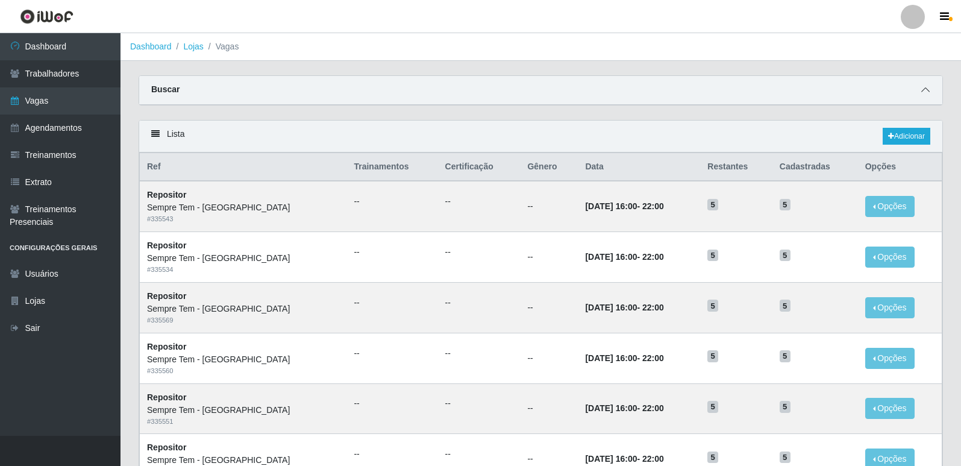
click at [926, 91] on icon at bounding box center [926, 90] width 8 height 8
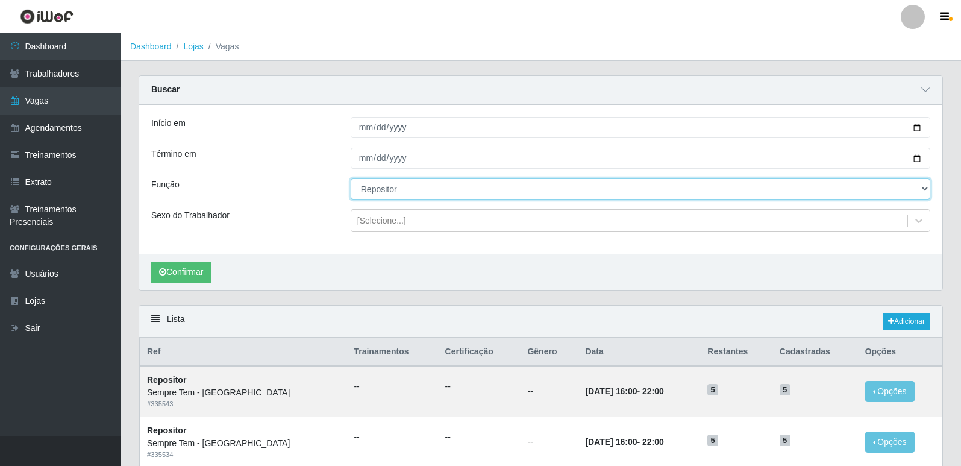
drag, startPoint x: 414, startPoint y: 188, endPoint x: 405, endPoint y: 199, distance: 14.1
click at [414, 188] on select "[Selecione...] Embalador Embalador + Embalador ++ Repositor Repositor + Reposit…" at bounding box center [641, 188] width 580 height 21
click at [351, 179] on select "[Selecione...] Embalador Embalador + Embalador ++ Repositor Repositor + Reposit…" at bounding box center [641, 188] width 580 height 21
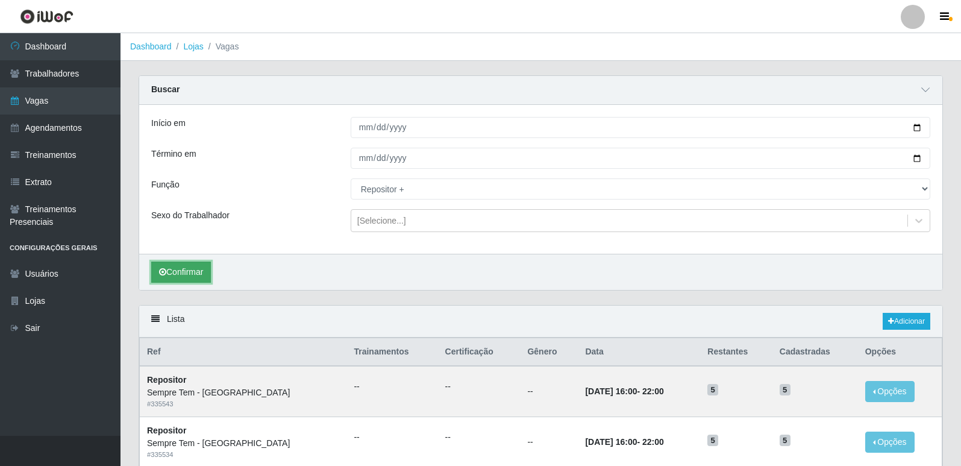
click at [197, 274] on button "Confirmar" at bounding box center [181, 272] width 60 height 21
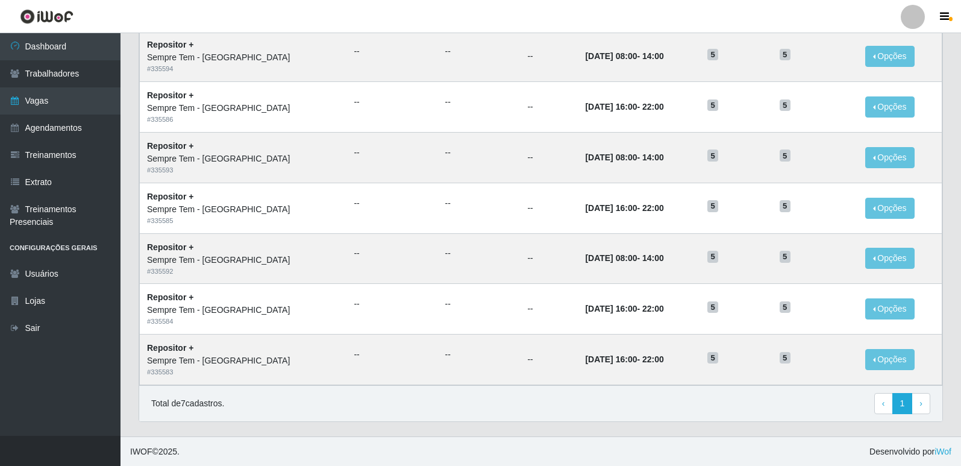
scroll to position [336, 0]
click at [600, 410] on div "Total de 7 cadastros. ‹ Previous 1 › Next" at bounding box center [540, 403] width 779 height 22
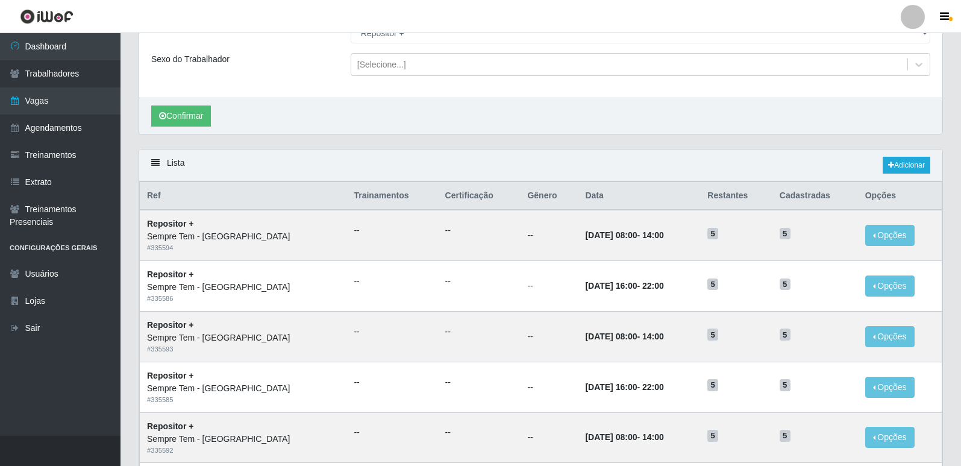
scroll to position [95, 0]
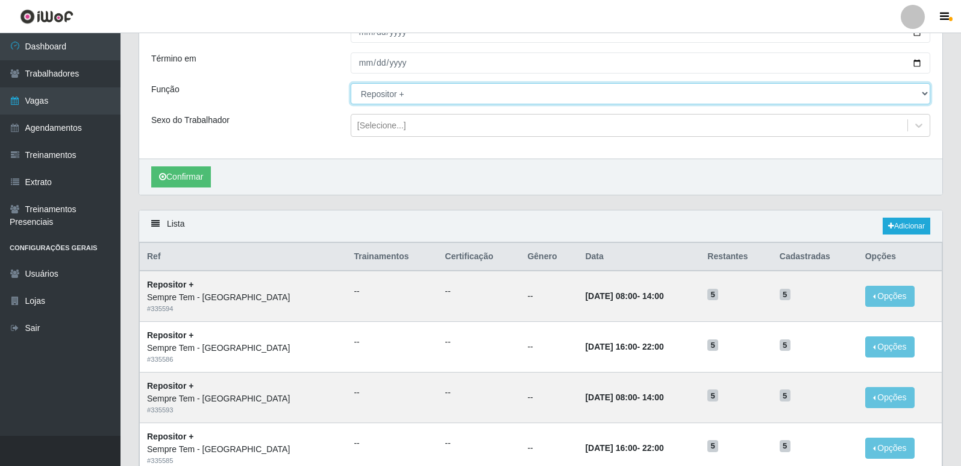
click at [512, 96] on select "[Selecione...] Embalador Embalador + Embalador ++ Repositor Repositor + Reposit…" at bounding box center [641, 93] width 580 height 21
select select "86"
click at [351, 84] on select "[Selecione...] Embalador Embalador + Embalador ++ Repositor Repositor + Reposit…" at bounding box center [641, 93] width 580 height 21
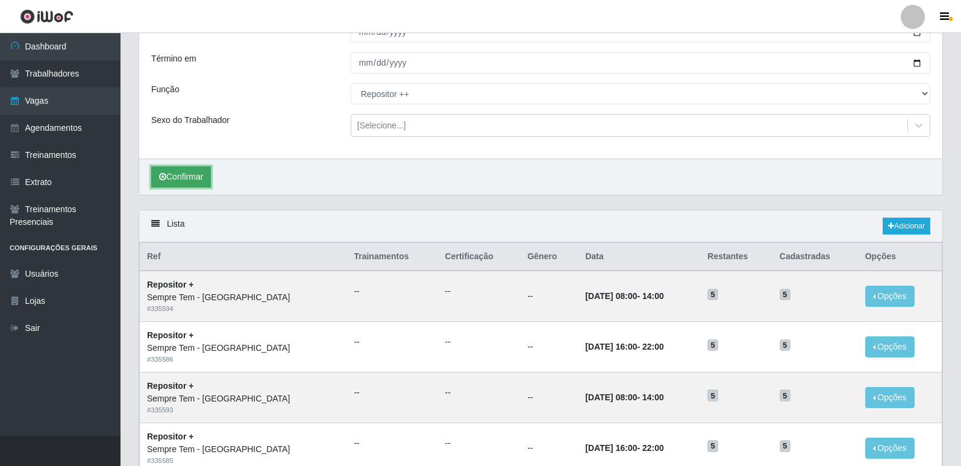
click at [189, 178] on button "Confirmar" at bounding box center [181, 176] width 60 height 21
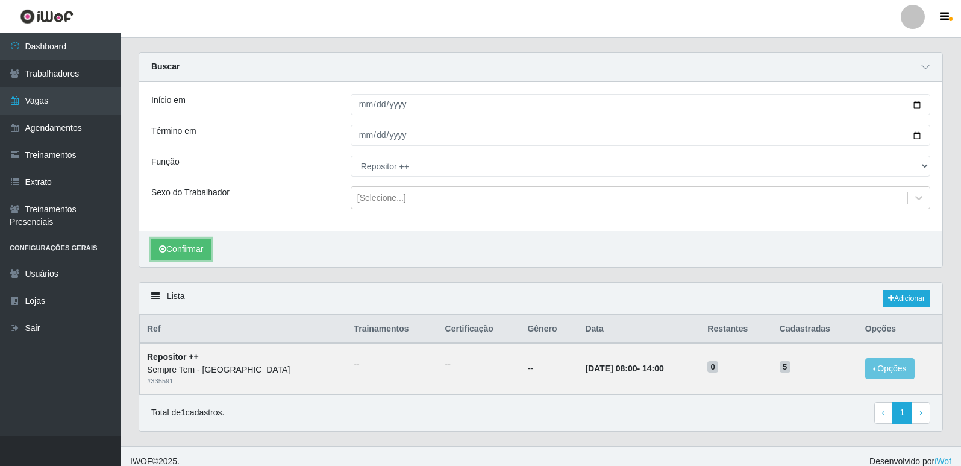
scroll to position [34, 0]
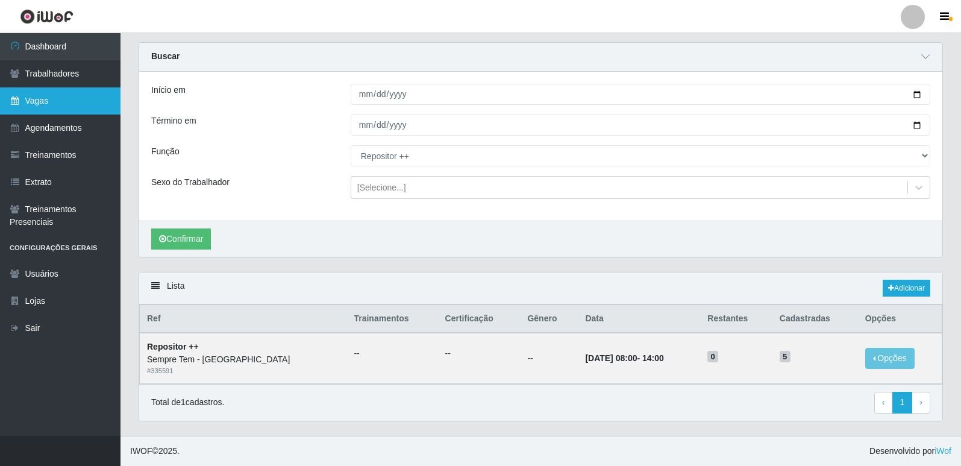
click at [65, 98] on link "Vagas" at bounding box center [60, 100] width 121 height 27
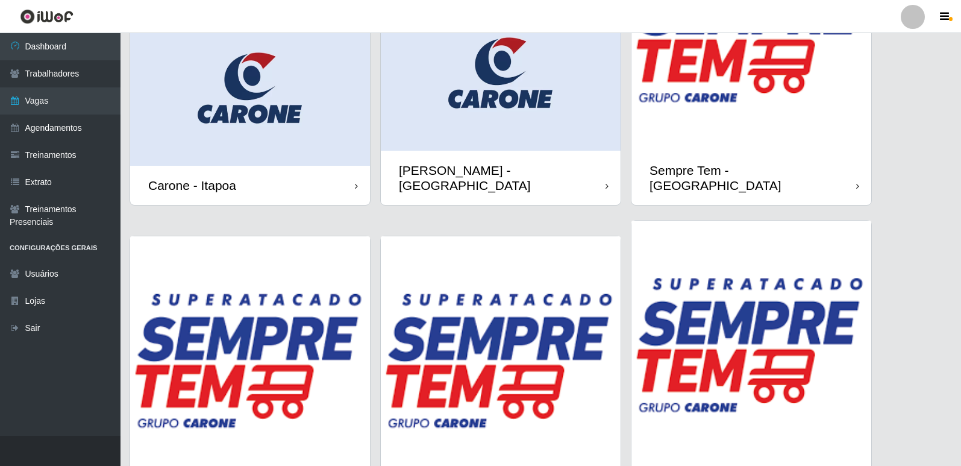
scroll to position [181, 0]
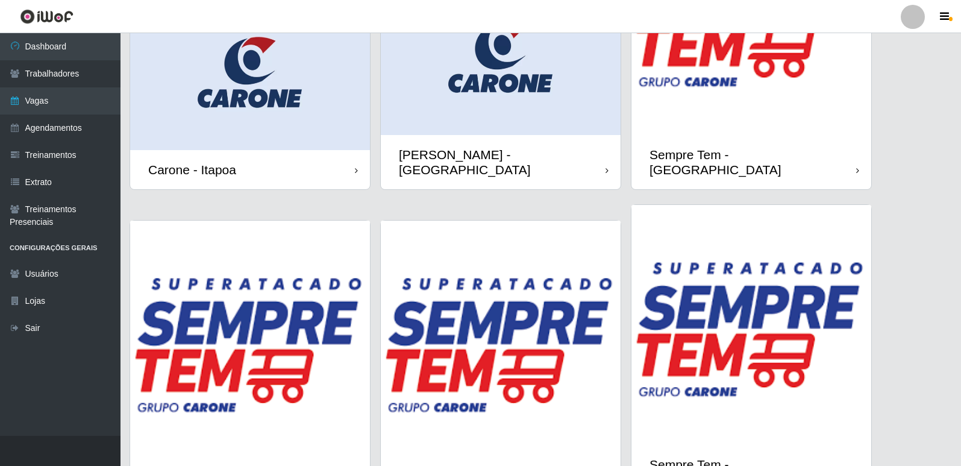
click at [521, 63] on img at bounding box center [501, 60] width 240 height 150
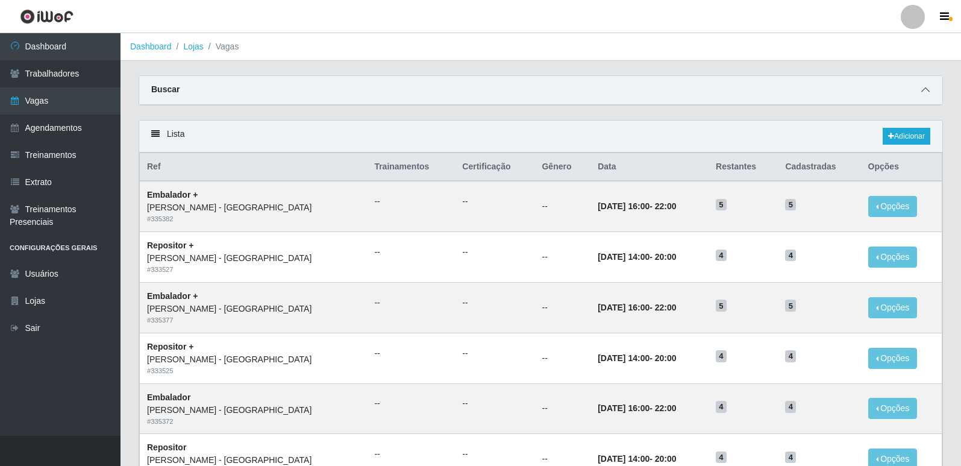
click at [923, 93] on icon at bounding box center [926, 90] width 8 height 8
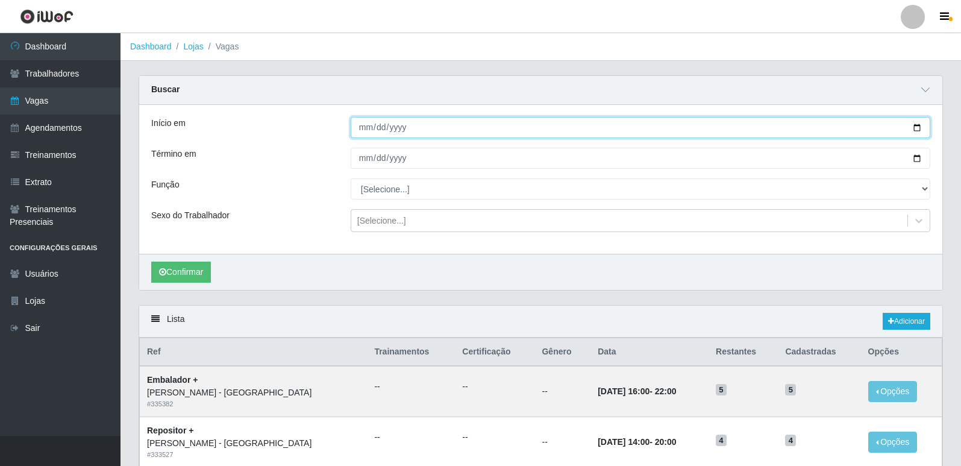
click at [919, 127] on input "Início em" at bounding box center [641, 127] width 580 height 21
type input "[DATE]"
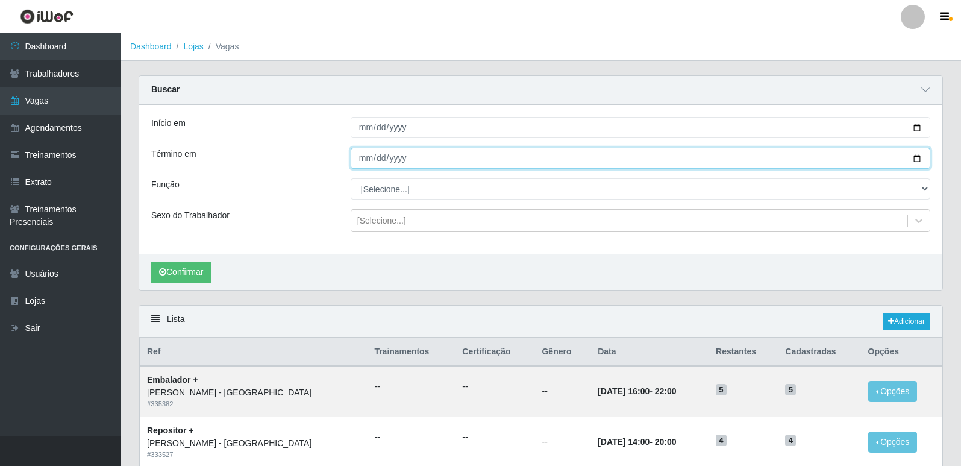
click at [919, 162] on input "Término em" at bounding box center [641, 158] width 580 height 21
type input "[DATE]"
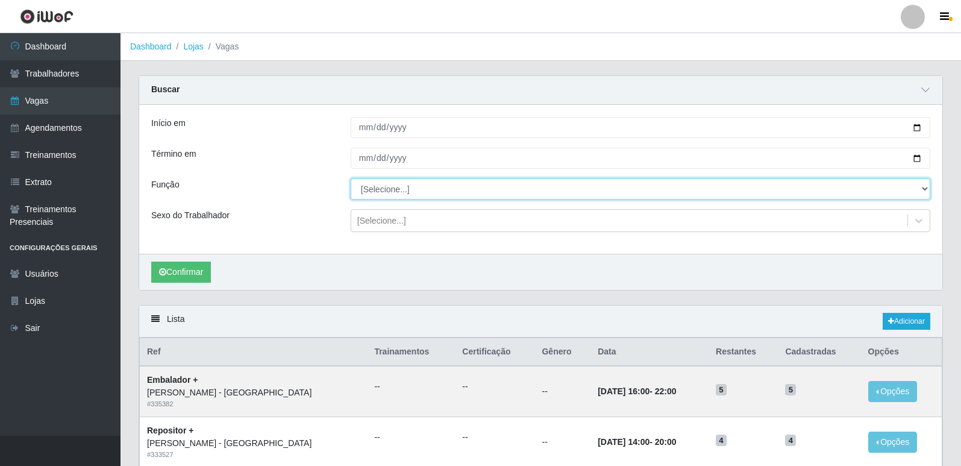
drag, startPoint x: 920, startPoint y: 193, endPoint x: 831, endPoint y: 193, distance: 89.8
click at [920, 193] on select "[Selecione...] Embalador Embalador + Embalador ++ Repositor Repositor + Reposit…" at bounding box center [641, 188] width 580 height 21
select select "1"
click at [351, 179] on select "[Selecione...] Embalador Embalador + Embalador ++ Repositor Repositor + Reposit…" at bounding box center [641, 188] width 580 height 21
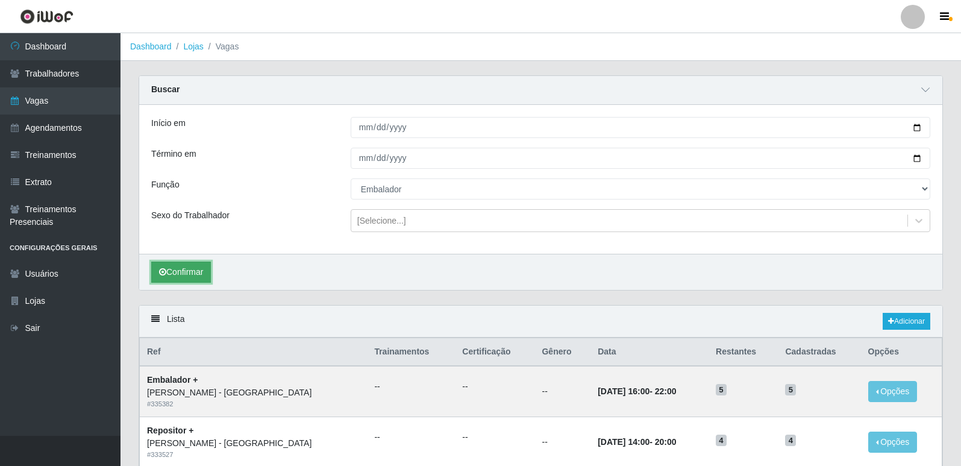
click at [187, 271] on button "Confirmar" at bounding box center [181, 272] width 60 height 21
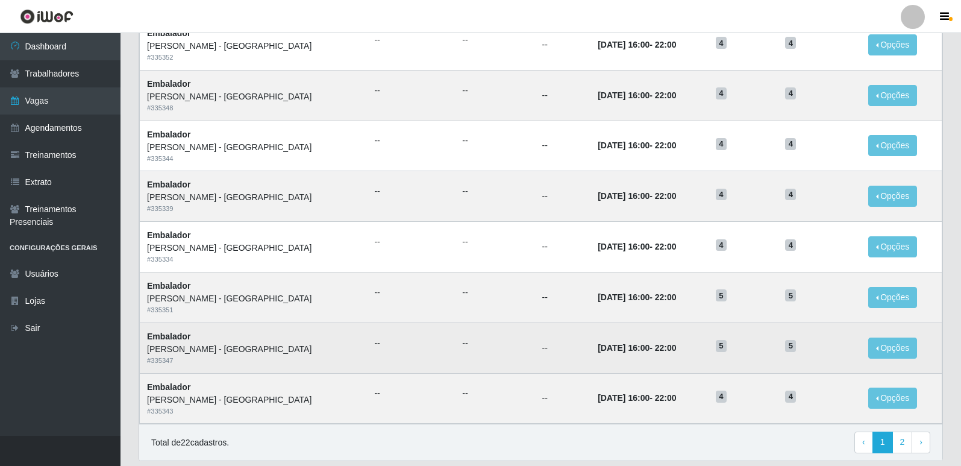
scroll to position [741, 0]
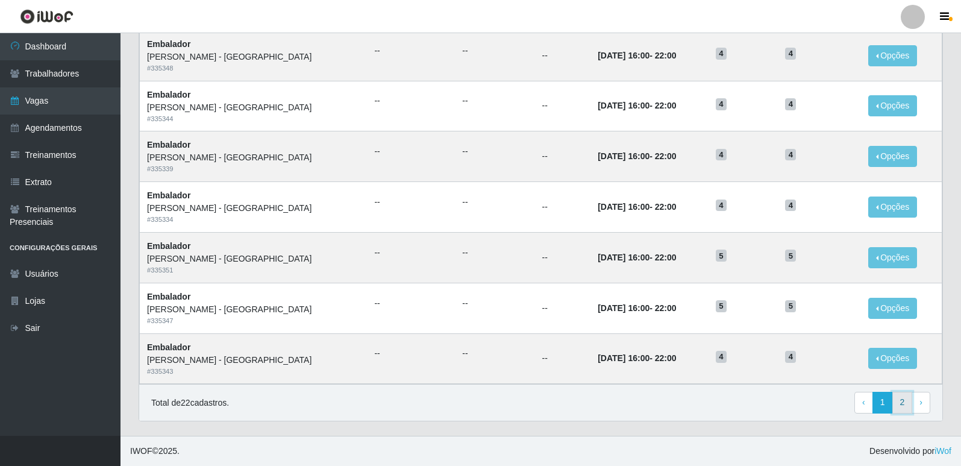
click at [908, 404] on link "2" at bounding box center [903, 403] width 20 height 22
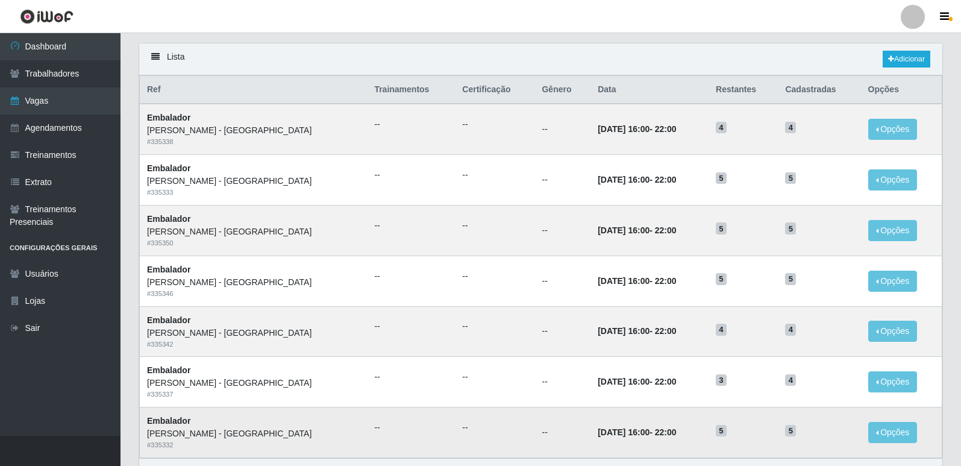
scroll to position [151, 0]
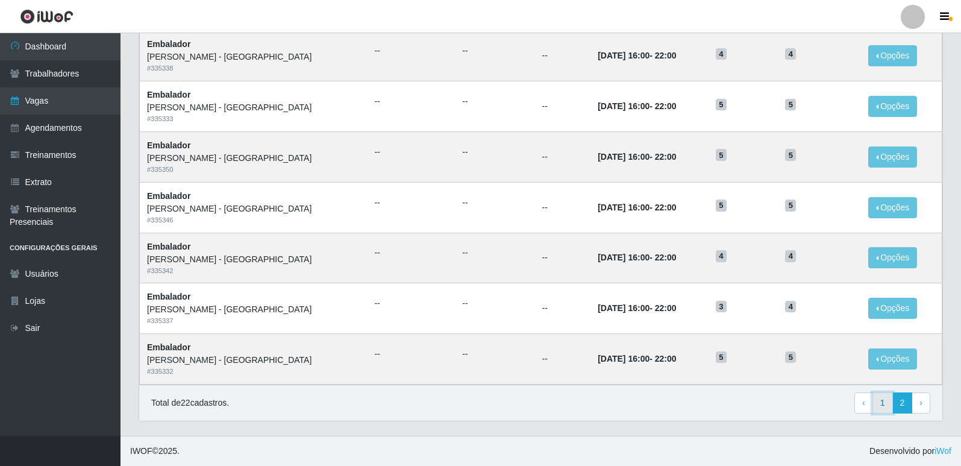
click at [884, 395] on link "1" at bounding box center [883, 403] width 20 height 22
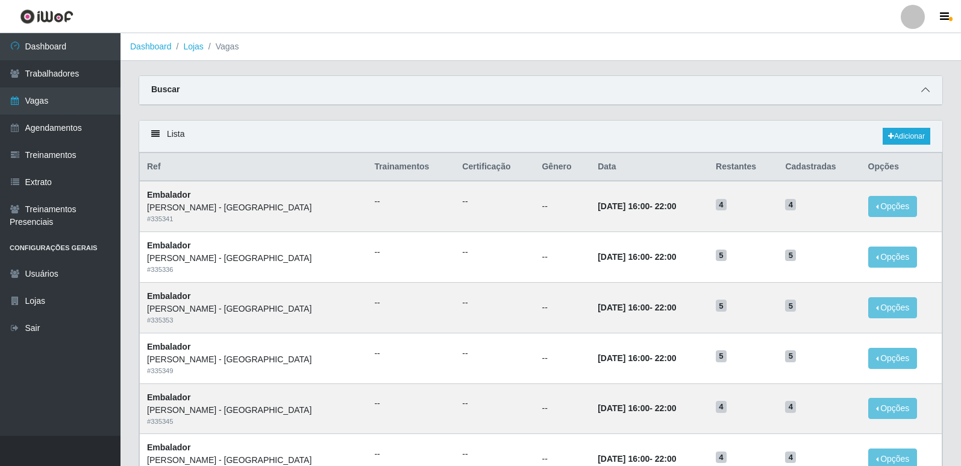
click at [923, 91] on icon at bounding box center [926, 90] width 8 height 8
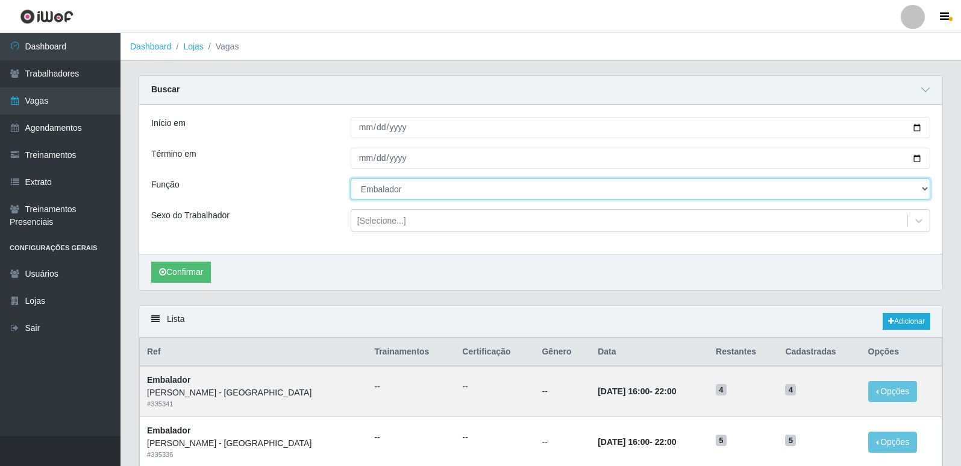
click at [501, 195] on select "[Selecione...] Embalador Embalador + Embalador ++ Repositor Repositor + Reposit…" at bounding box center [641, 188] width 580 height 21
click at [351, 179] on select "[Selecione...] Embalador Embalador + Embalador ++ Repositor Repositor + Reposit…" at bounding box center [641, 188] width 580 height 21
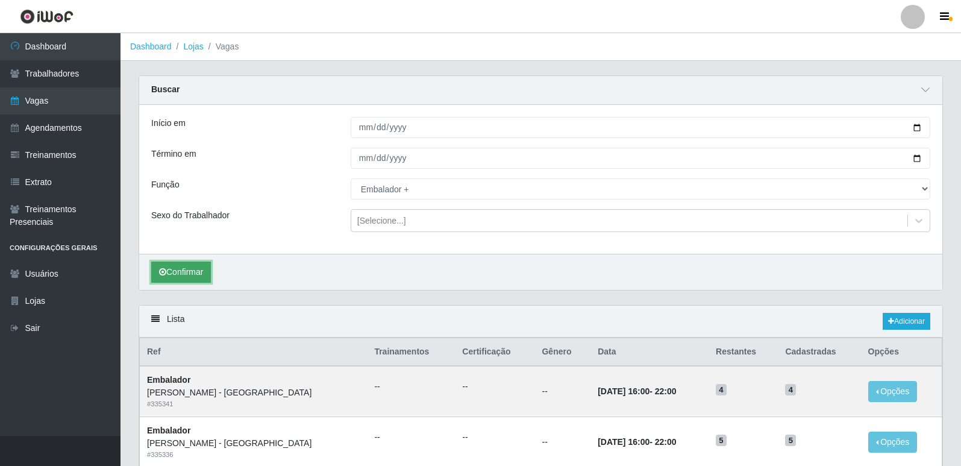
click at [204, 275] on button "Confirmar" at bounding box center [181, 272] width 60 height 21
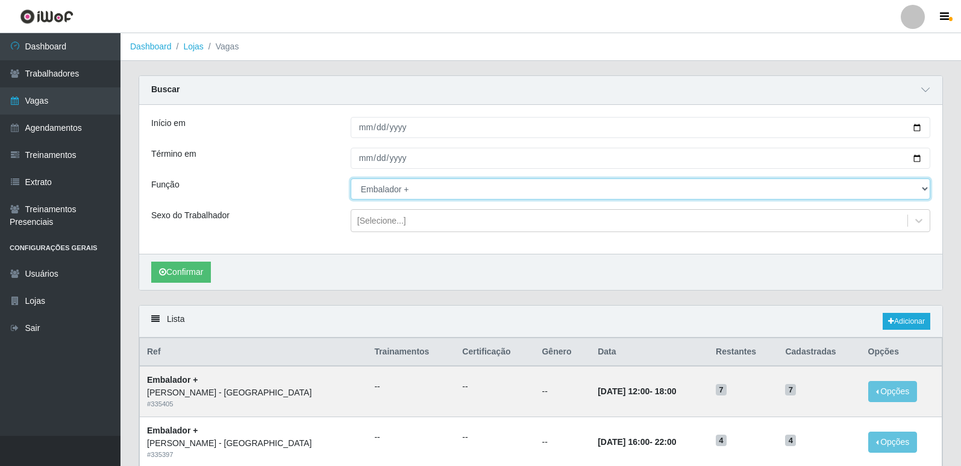
drag, startPoint x: 496, startPoint y: 195, endPoint x: 490, endPoint y: 199, distance: 7.4
click at [496, 195] on select "[Selecione...] Embalador Embalador + Embalador ++ Repositor Repositor + Reposit…" at bounding box center [641, 188] width 580 height 21
select select "1"
click at [351, 179] on select "[Selecione...] Embalador Embalador + Embalador ++ Repositor Repositor + Reposit…" at bounding box center [641, 188] width 580 height 21
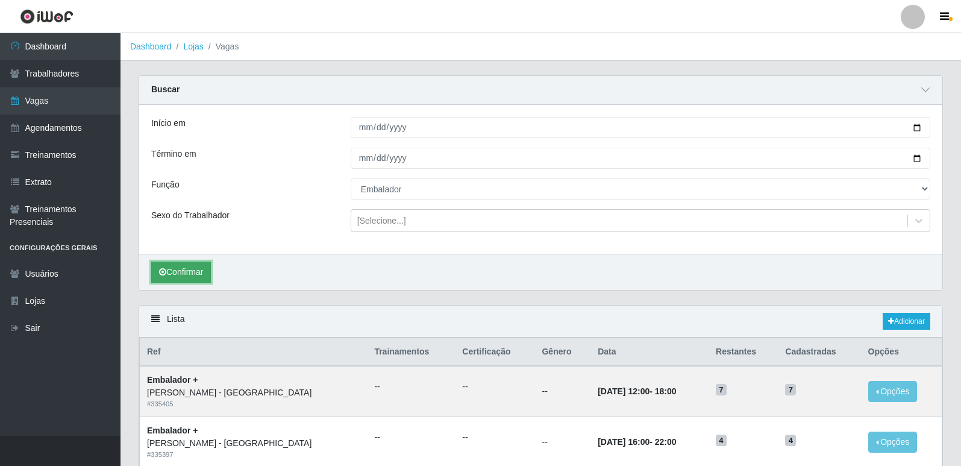
click at [202, 268] on button "Confirmar" at bounding box center [181, 272] width 60 height 21
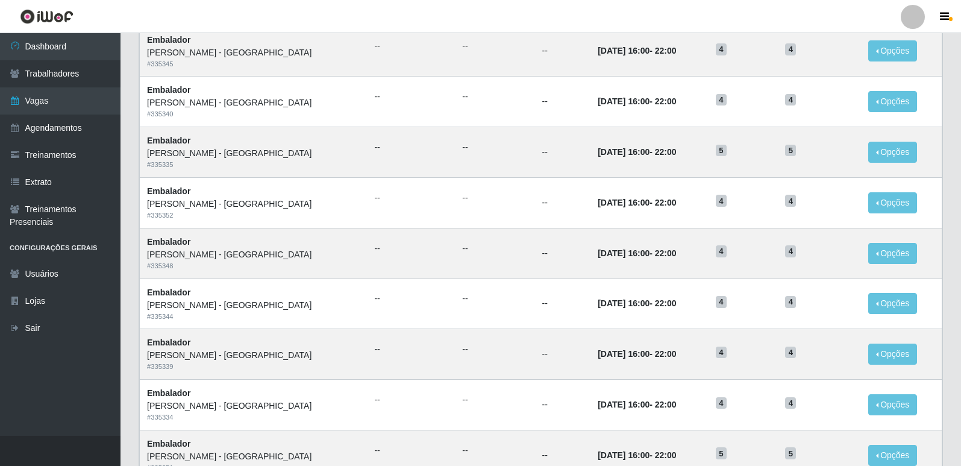
scroll to position [723, 0]
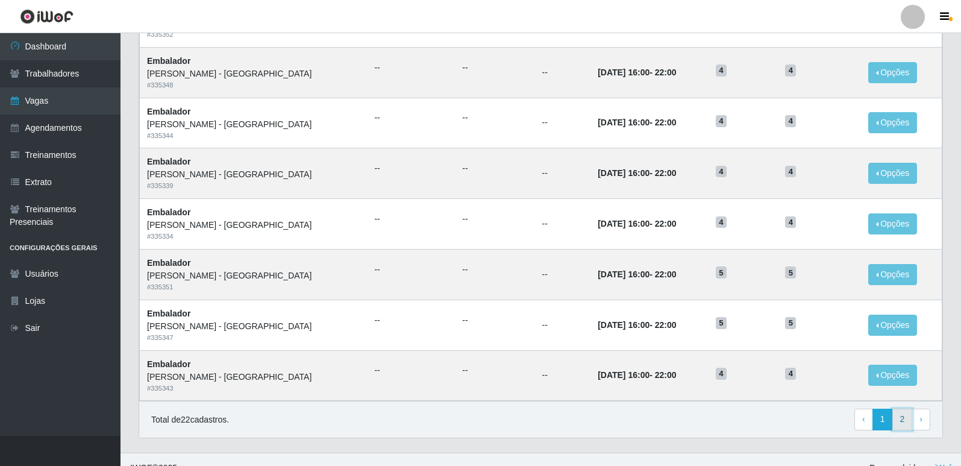
click at [900, 417] on link "2" at bounding box center [903, 420] width 20 height 22
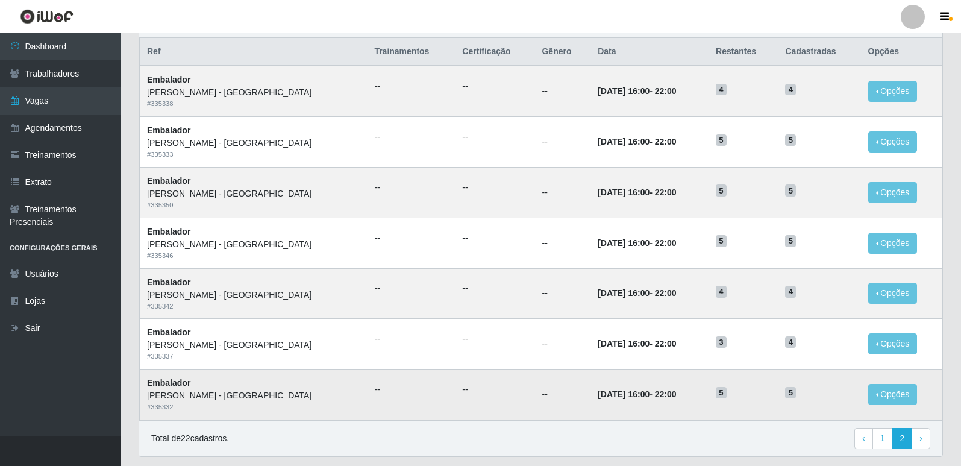
scroll to position [151, 0]
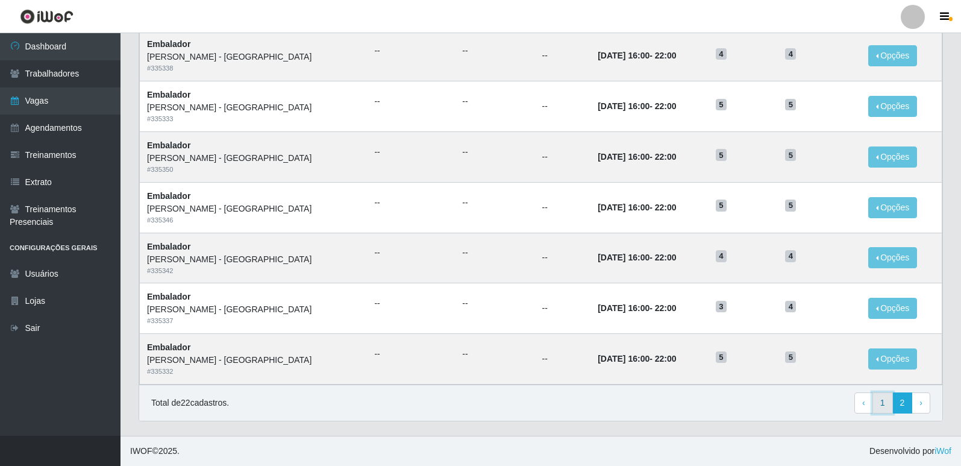
click at [887, 406] on link "1" at bounding box center [883, 403] width 20 height 22
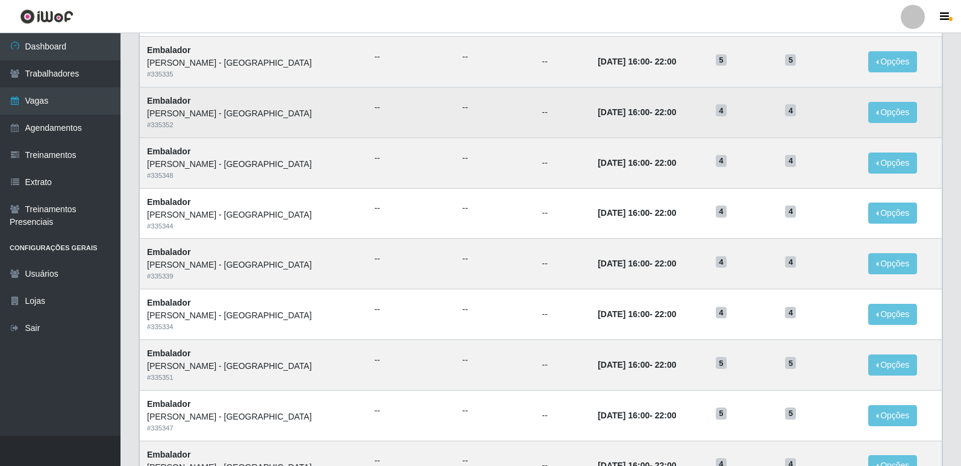
scroll to position [435, 0]
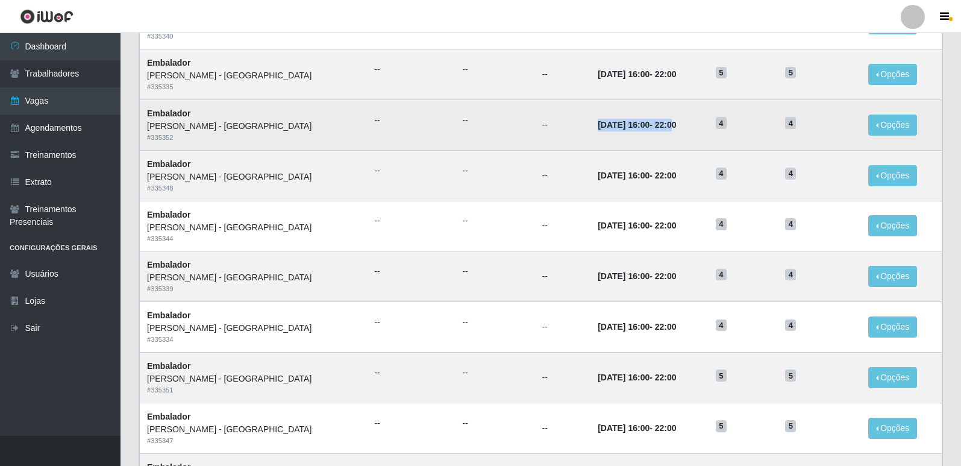
drag, startPoint x: 535, startPoint y: 128, endPoint x: 630, endPoint y: 128, distance: 95.2
click at [630, 128] on strong "[DATE] 16:00 - 22:00" at bounding box center [637, 125] width 78 height 10
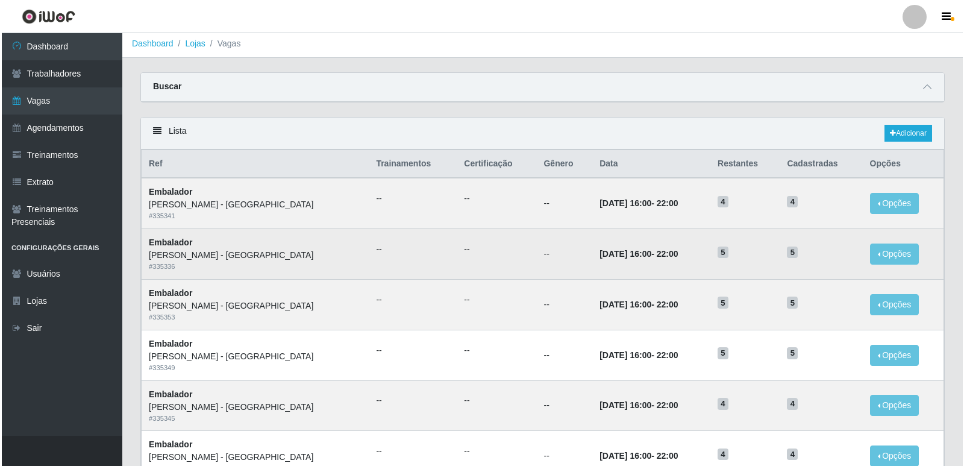
scroll to position [0, 0]
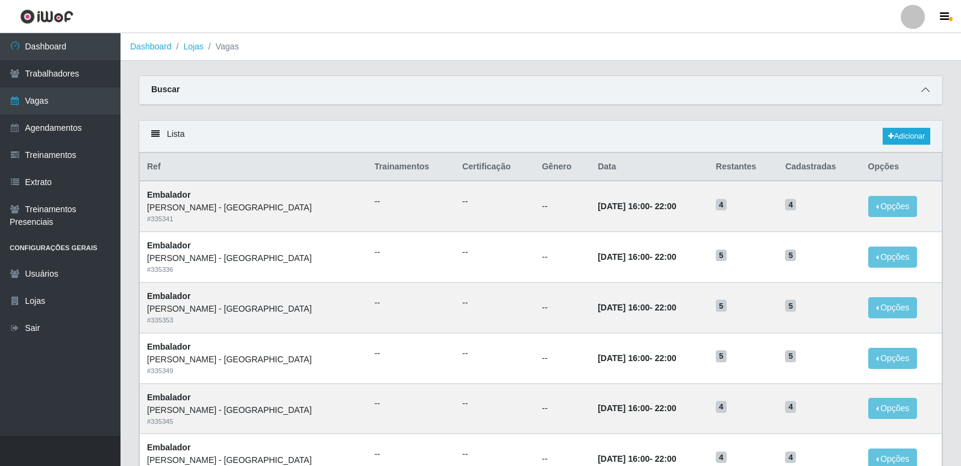
click at [926, 94] on icon at bounding box center [926, 90] width 8 height 8
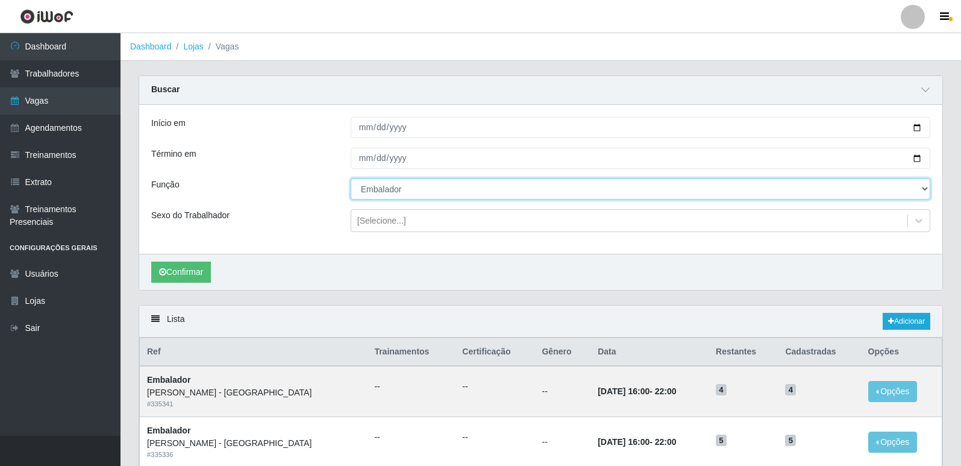
drag, startPoint x: 395, startPoint y: 186, endPoint x: 388, endPoint y: 198, distance: 14.6
click at [394, 186] on select "[Selecione...] Embalador Embalador + Embalador ++ Repositor Repositor + Reposit…" at bounding box center [641, 188] width 580 height 21
select select "70"
click at [351, 179] on select "[Selecione...] Embalador Embalador + Embalador ++ Repositor Repositor + Reposit…" at bounding box center [641, 188] width 580 height 21
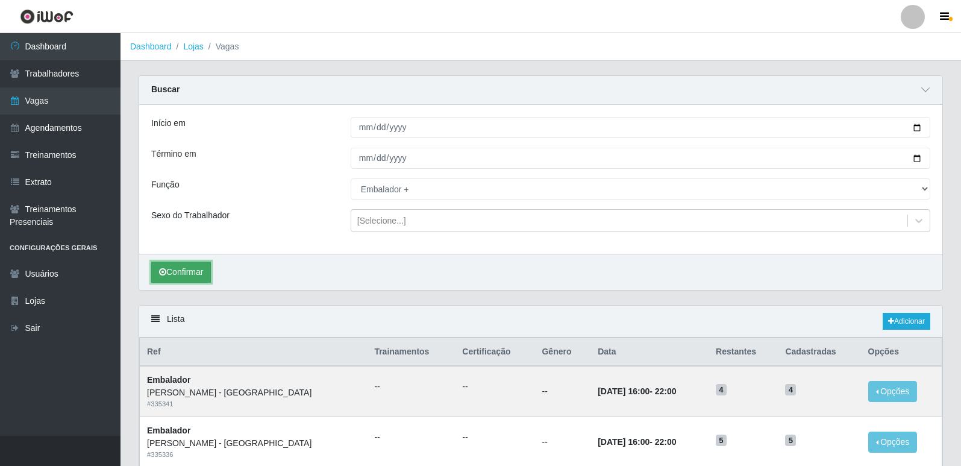
click at [210, 278] on button "Confirmar" at bounding box center [181, 272] width 60 height 21
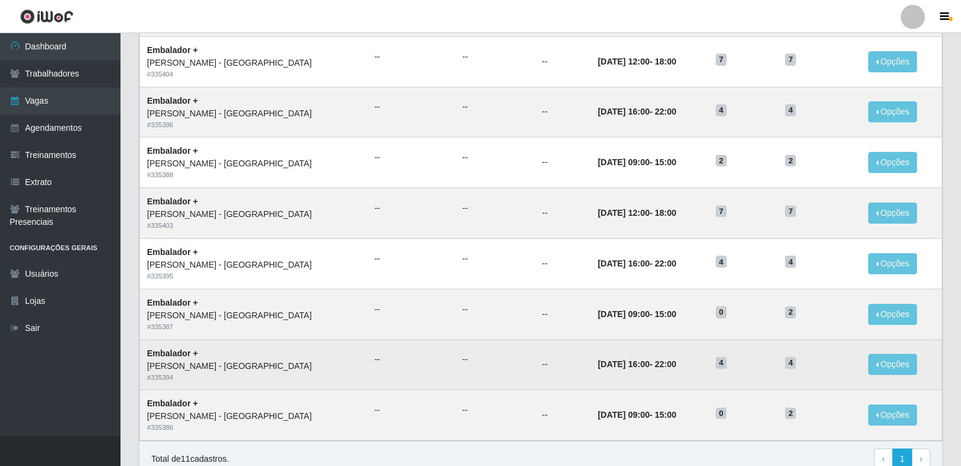
scroll to position [539, 0]
